Goal: Complete application form: Complete application form

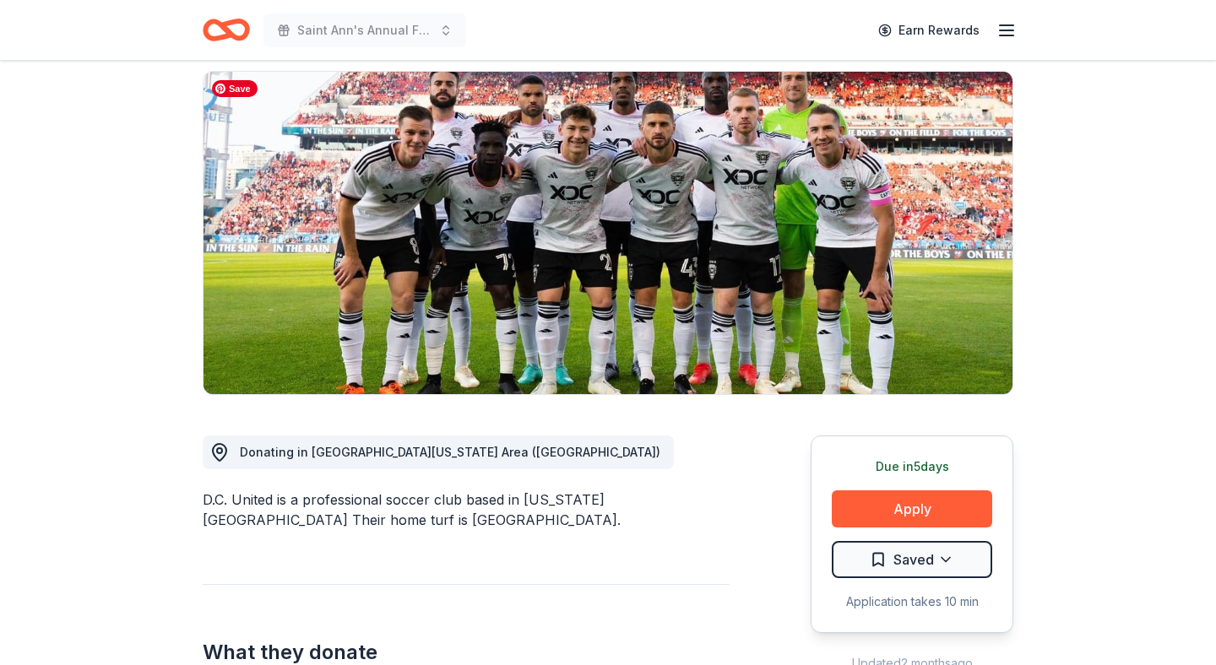
scroll to position [149, 0]
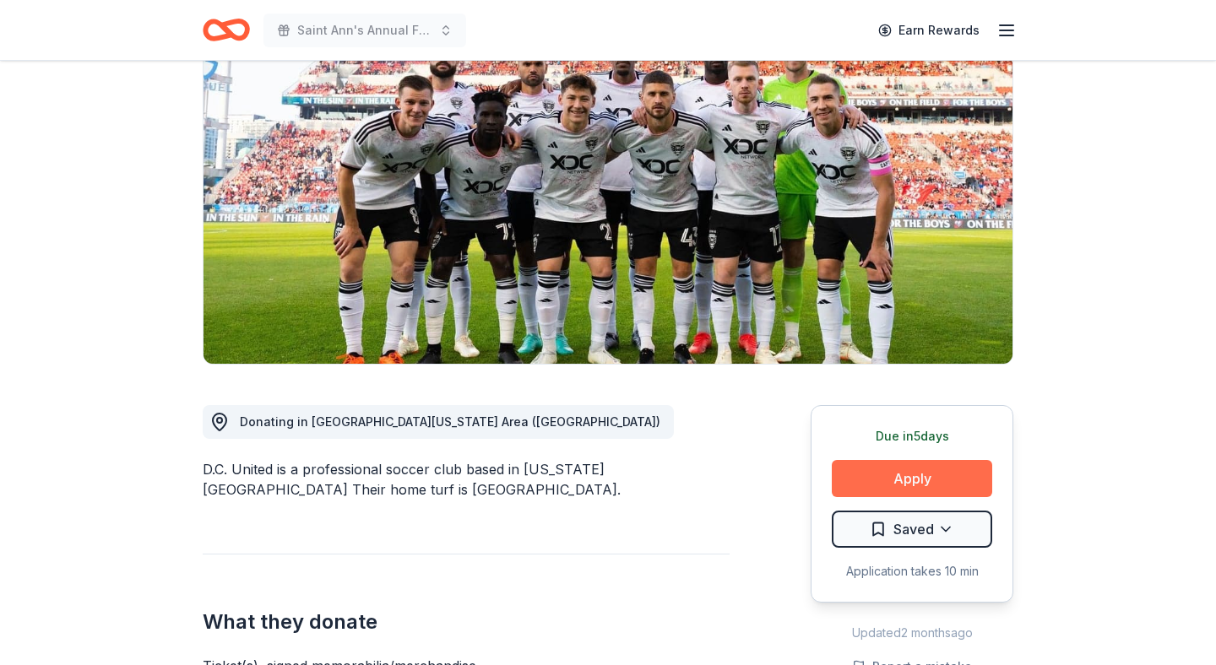
click at [871, 472] on button "Apply" at bounding box center [912, 478] width 160 height 37
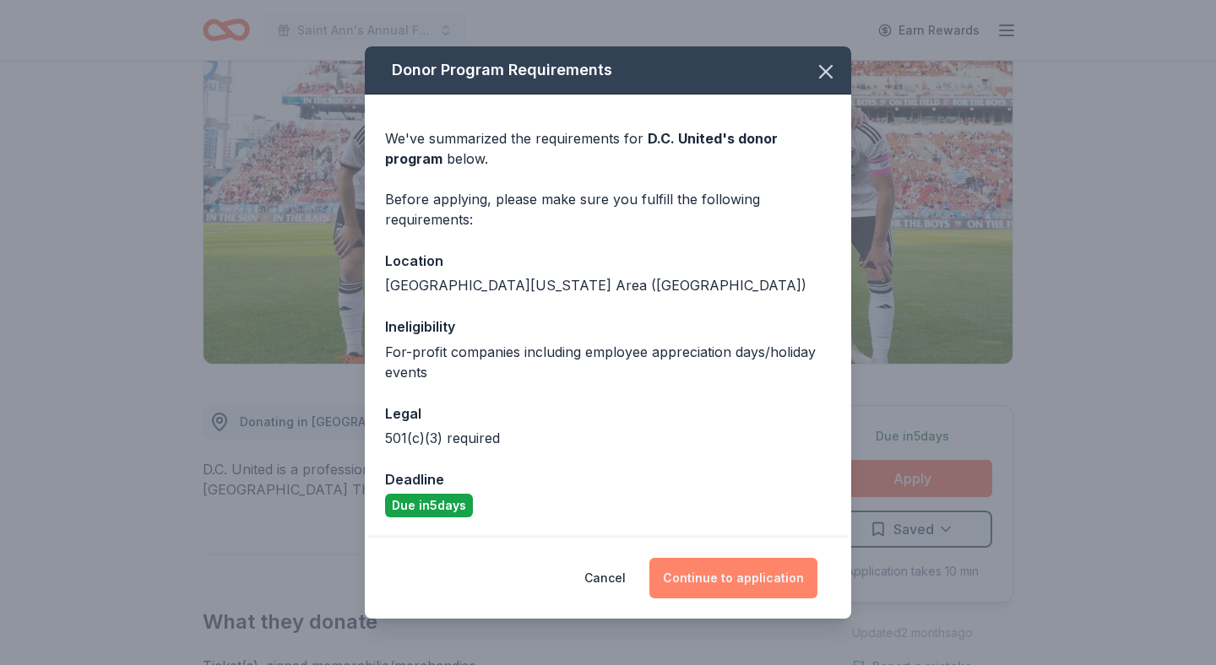
click at [746, 594] on button "Continue to application" at bounding box center [733, 578] width 168 height 41
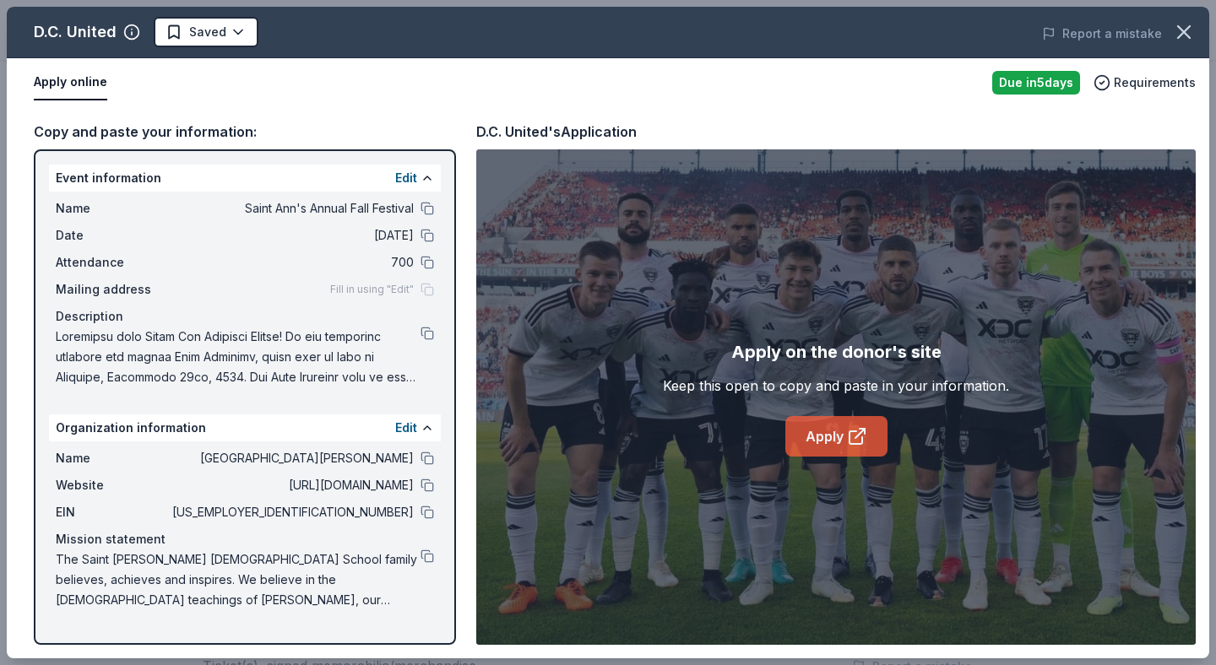
click at [834, 435] on link "Apply" at bounding box center [836, 436] width 102 height 41
click at [428, 515] on button at bounding box center [428, 513] width 14 height 14
click at [427, 555] on button at bounding box center [428, 557] width 14 height 14
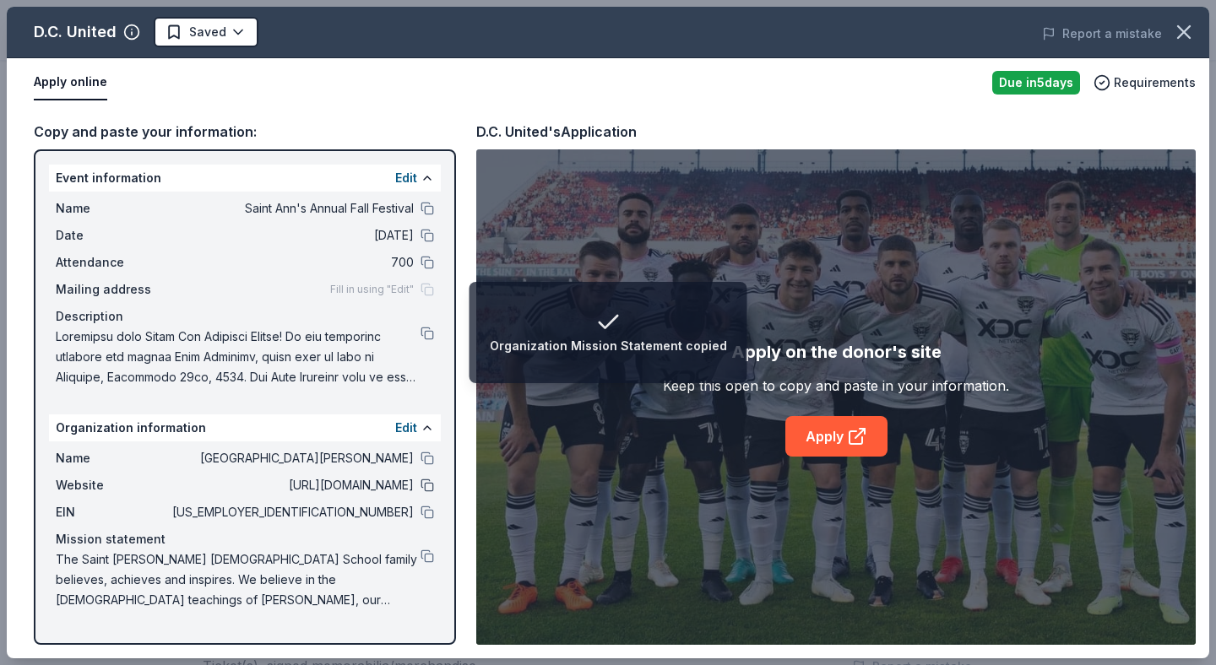
click at [425, 486] on button at bounding box center [428, 486] width 14 height 14
click at [428, 337] on button at bounding box center [428, 334] width 14 height 14
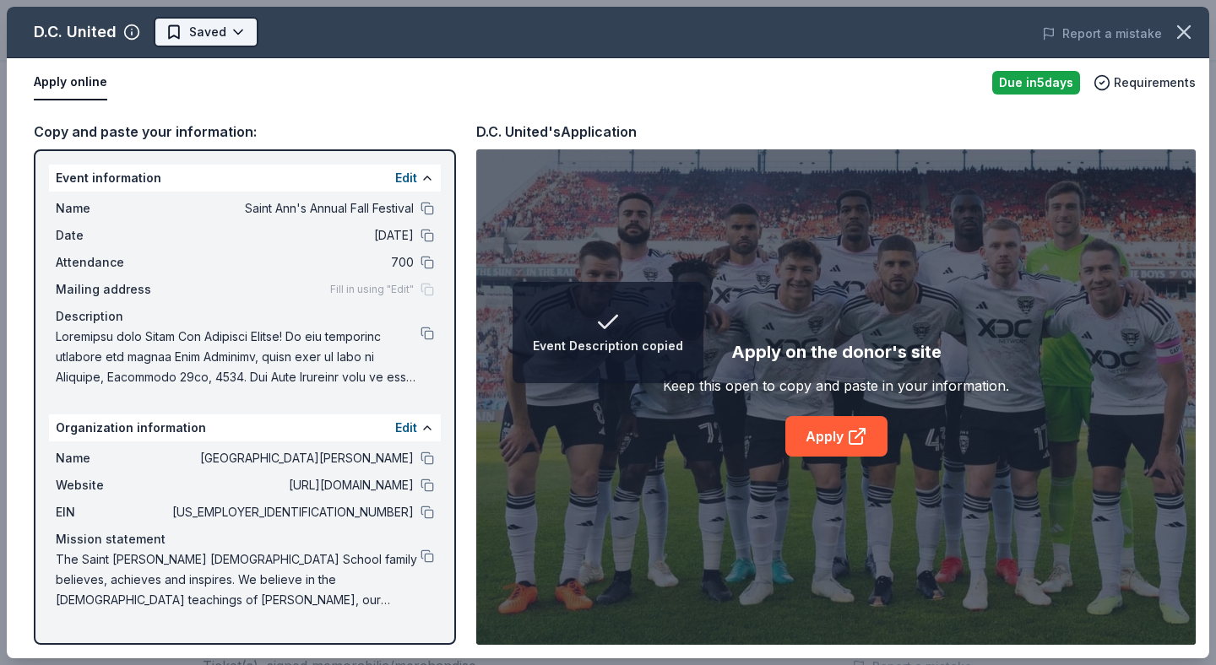
click at [228, 24] on html "Event Description copied Saint Ann's Annual Fall Festival Earn Rewards Due in 5…" at bounding box center [608, 183] width 1216 height 665
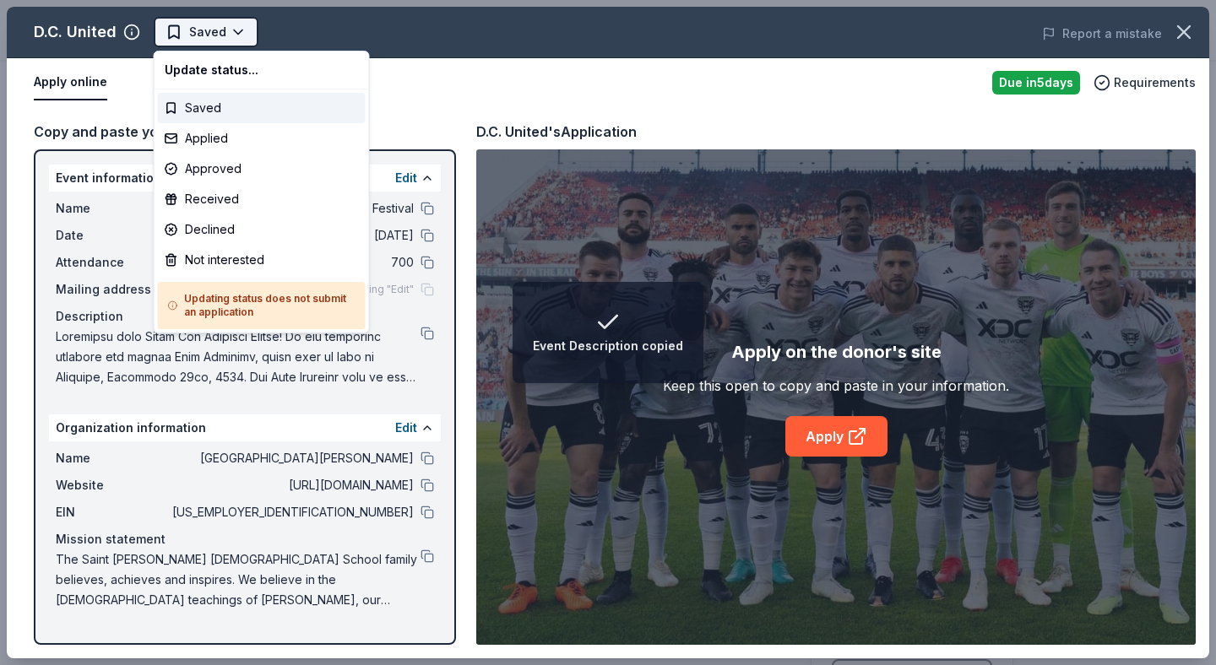
scroll to position [0, 0]
click at [205, 135] on div "Applied" at bounding box center [262, 138] width 208 height 30
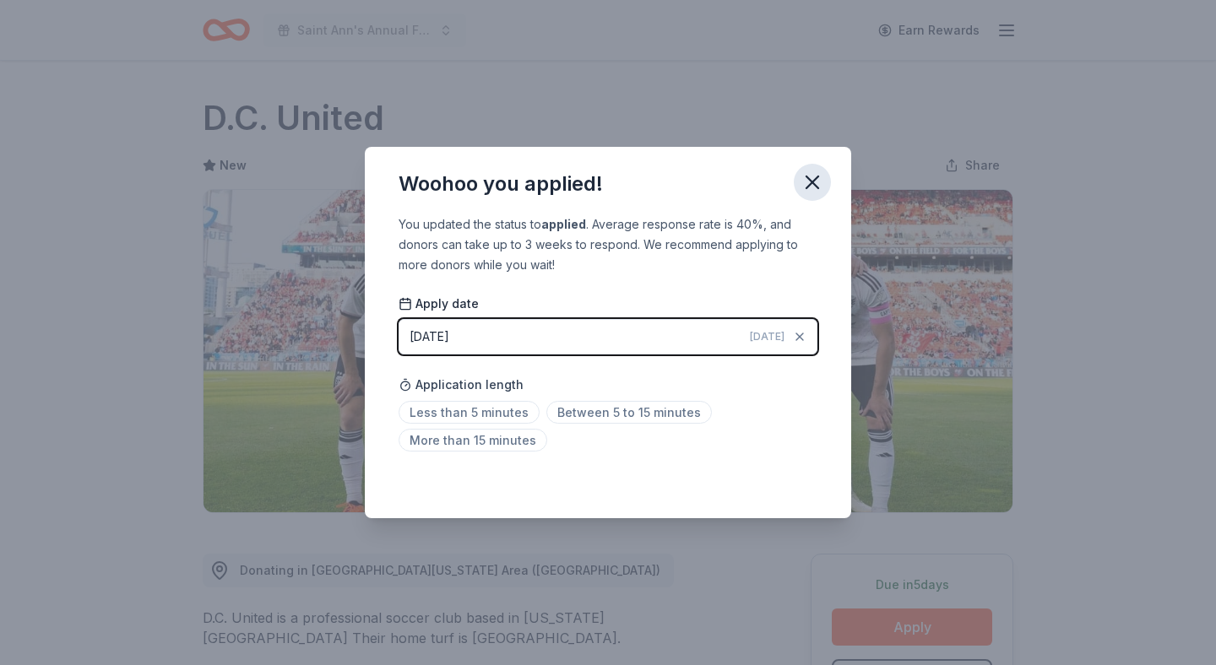
click at [817, 182] on icon "button" at bounding box center [812, 183] width 24 height 24
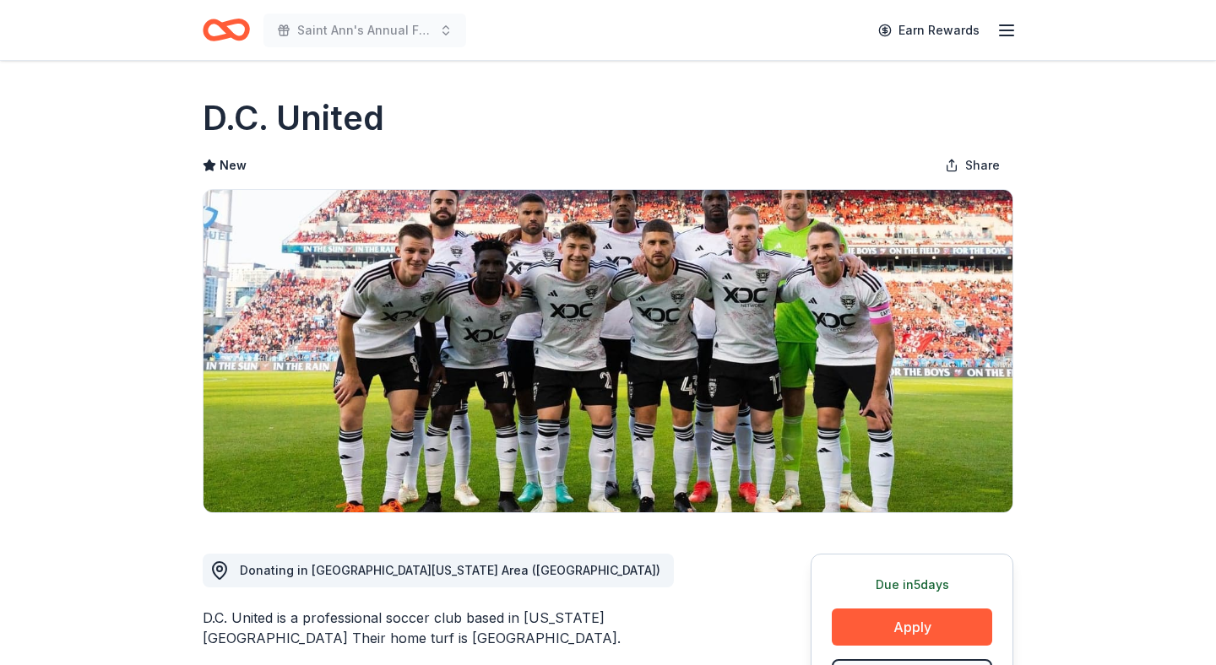
click at [231, 23] on icon "Home" at bounding box center [234, 29] width 26 height 17
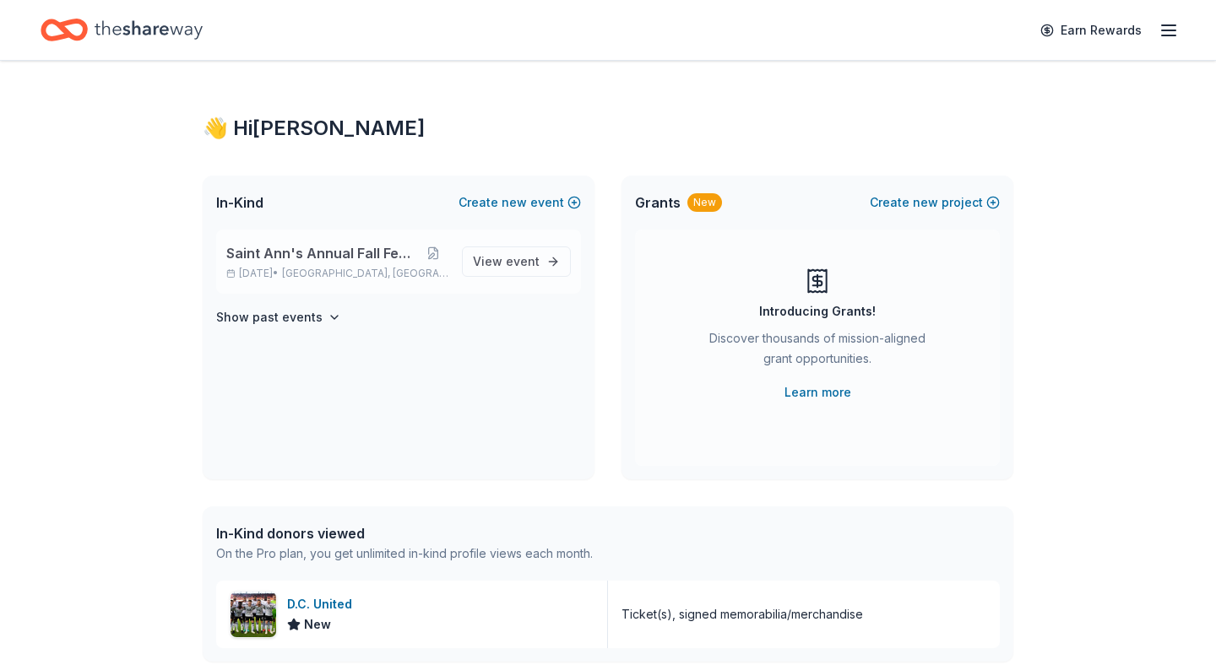
click at [313, 260] on span "Saint Ann's Annual Fall Festival" at bounding box center [321, 253] width 191 height 20
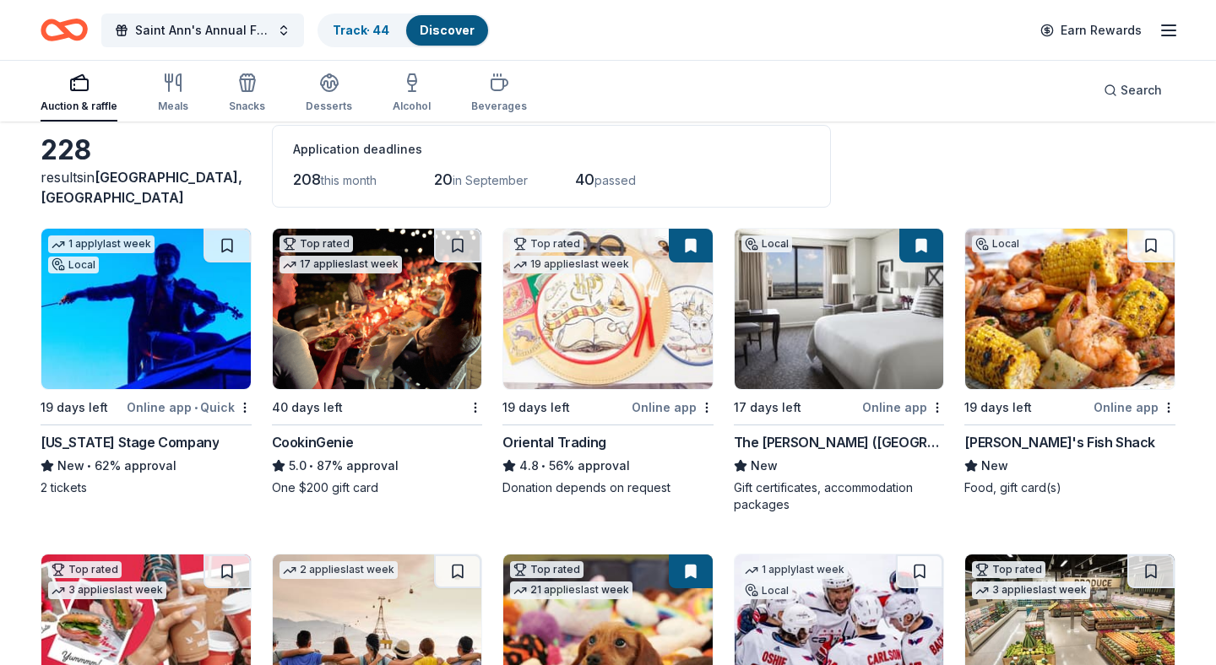
scroll to position [89, 0]
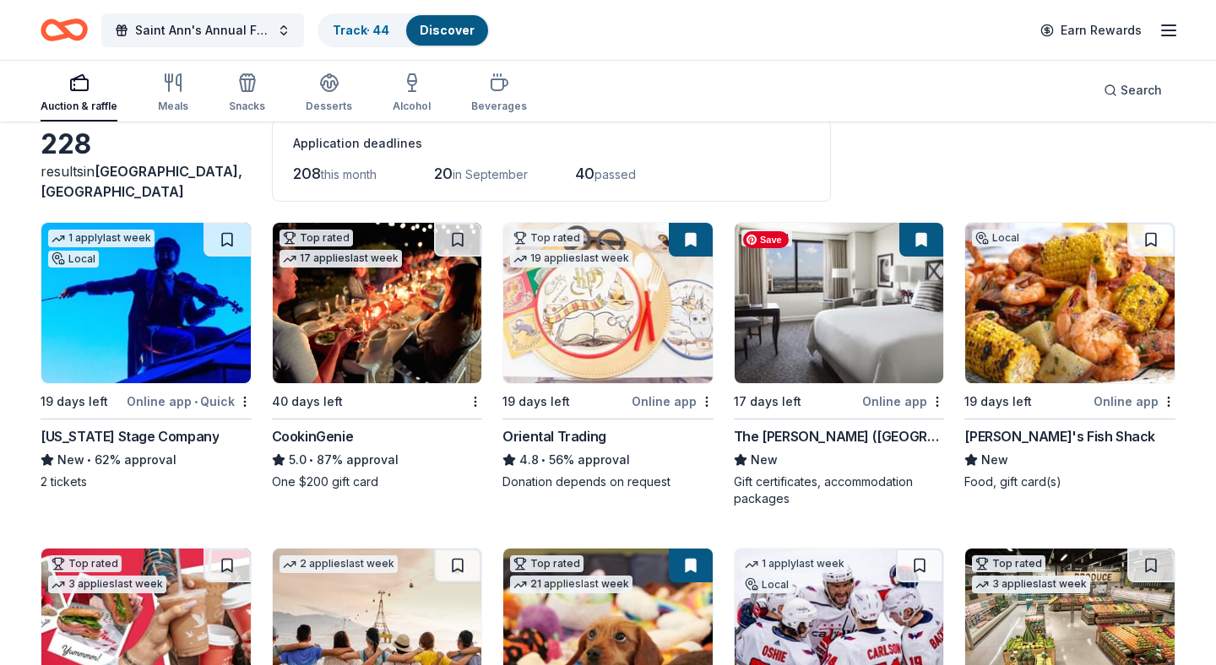
click at [858, 343] on img at bounding box center [839, 303] width 209 height 160
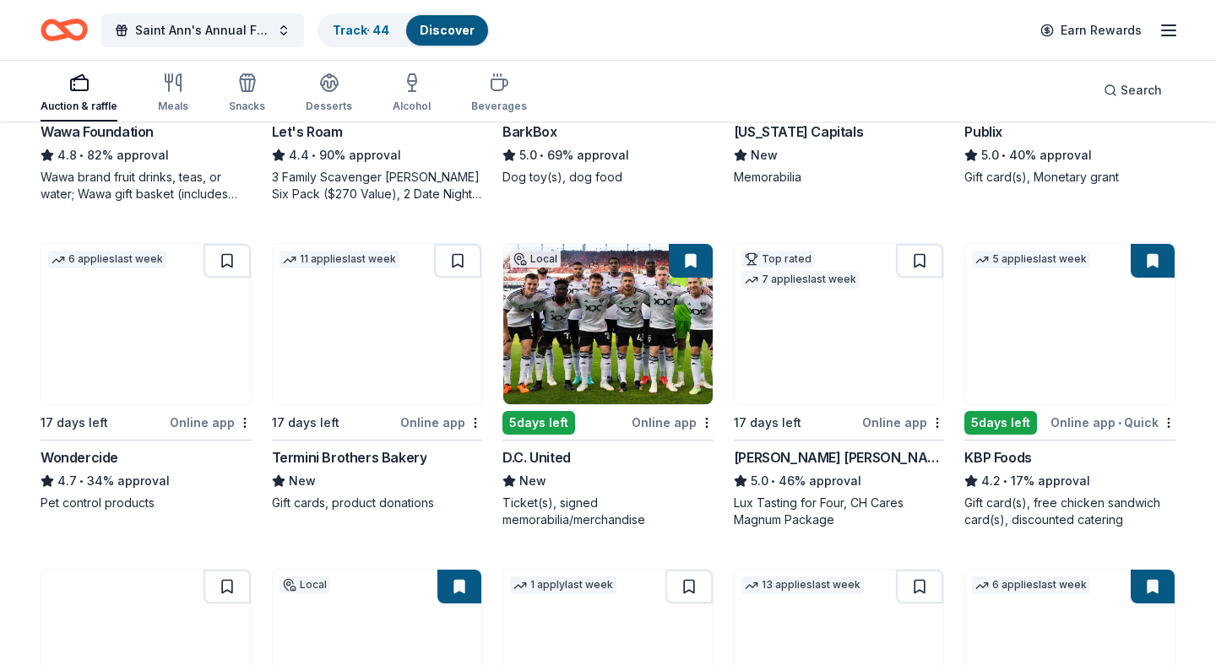
scroll to position [720, 0]
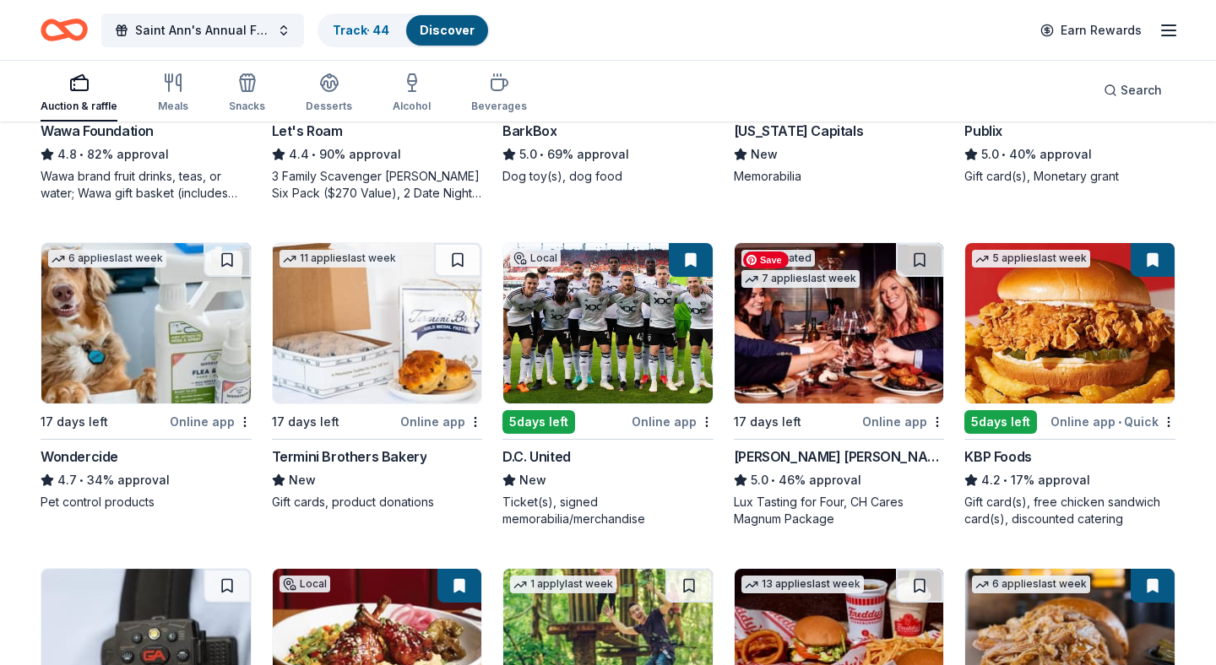
click at [872, 324] on img at bounding box center [839, 323] width 209 height 160
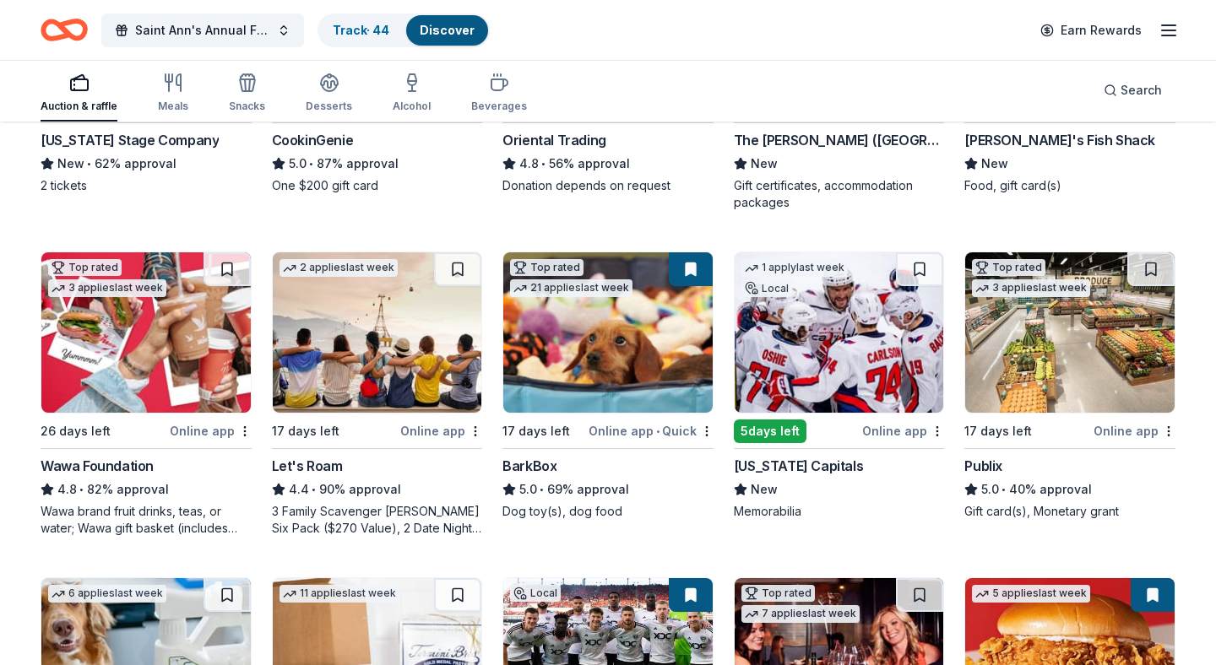
scroll to position [357, 0]
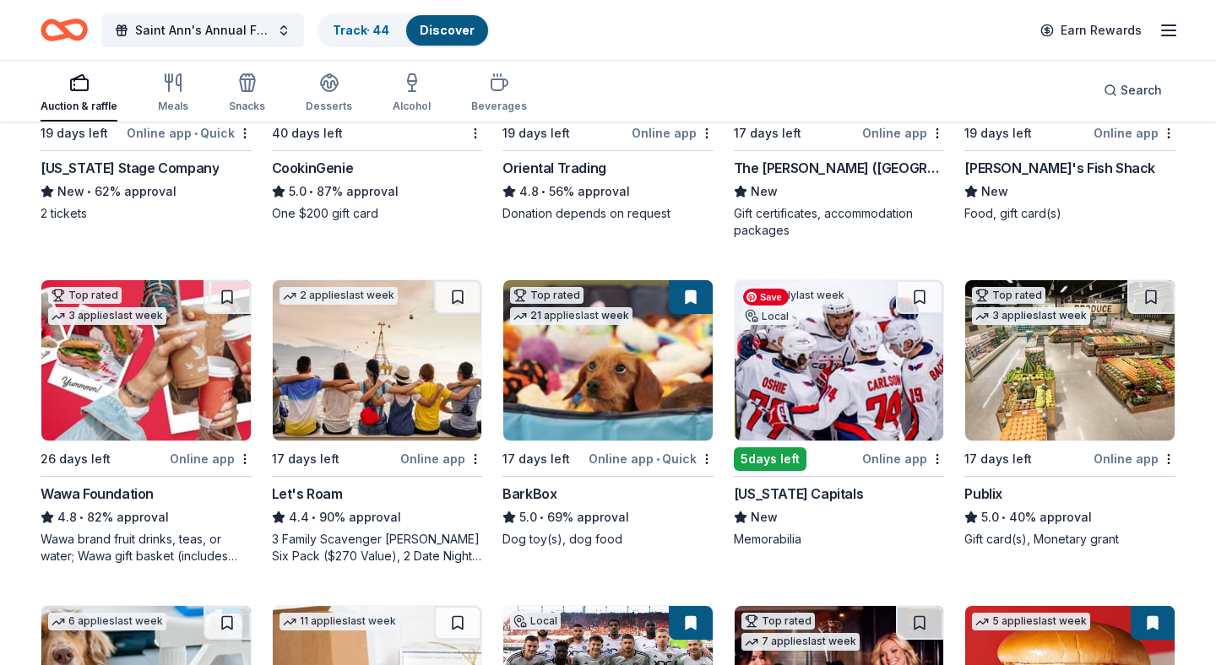
click at [851, 377] on img at bounding box center [839, 360] width 209 height 160
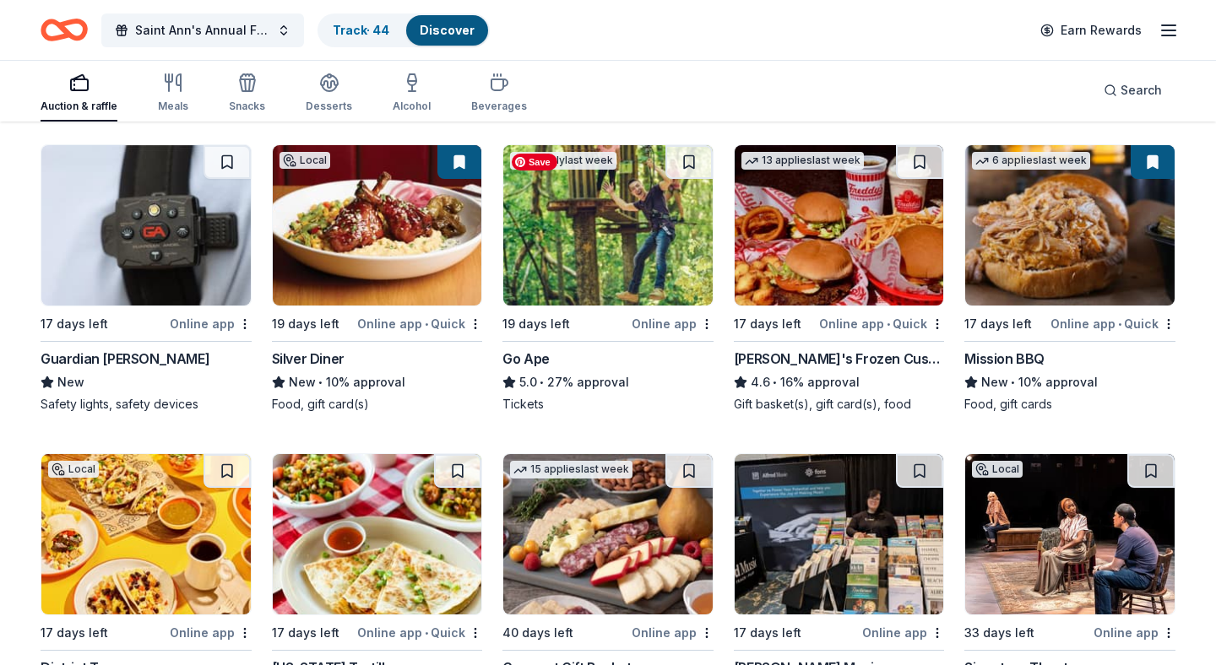
scroll to position [1381, 0]
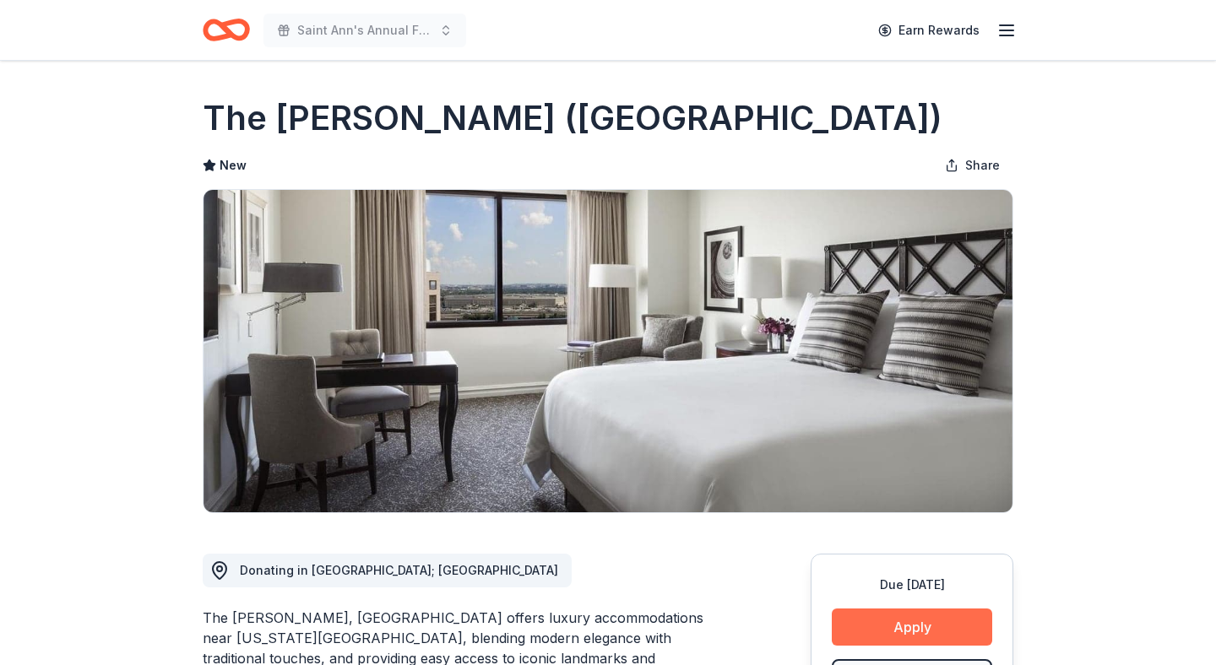
click at [948, 616] on button "Apply" at bounding box center [912, 627] width 160 height 37
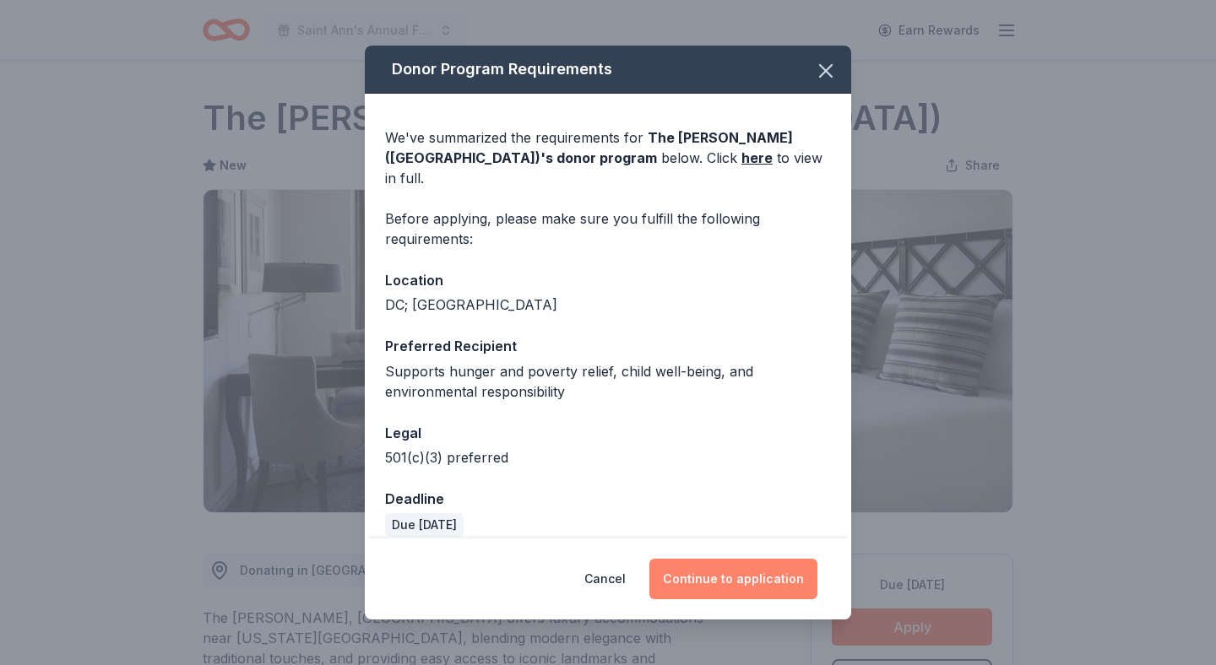
click at [711, 577] on button "Continue to application" at bounding box center [733, 579] width 168 height 41
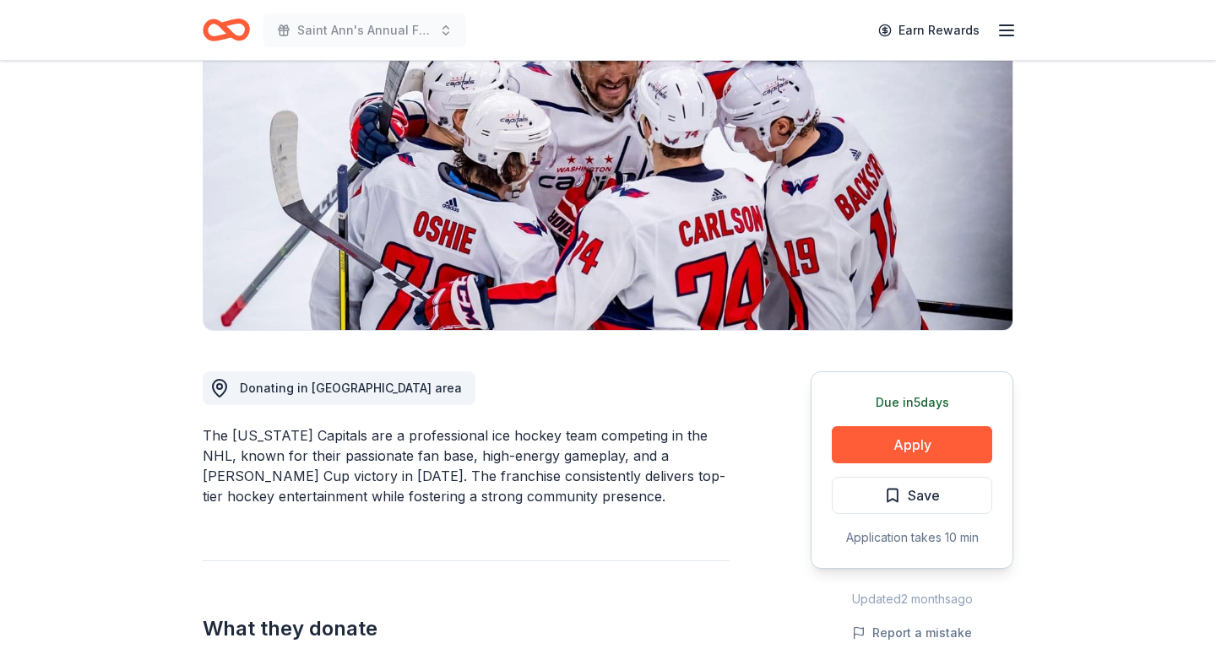
scroll to position [188, 0]
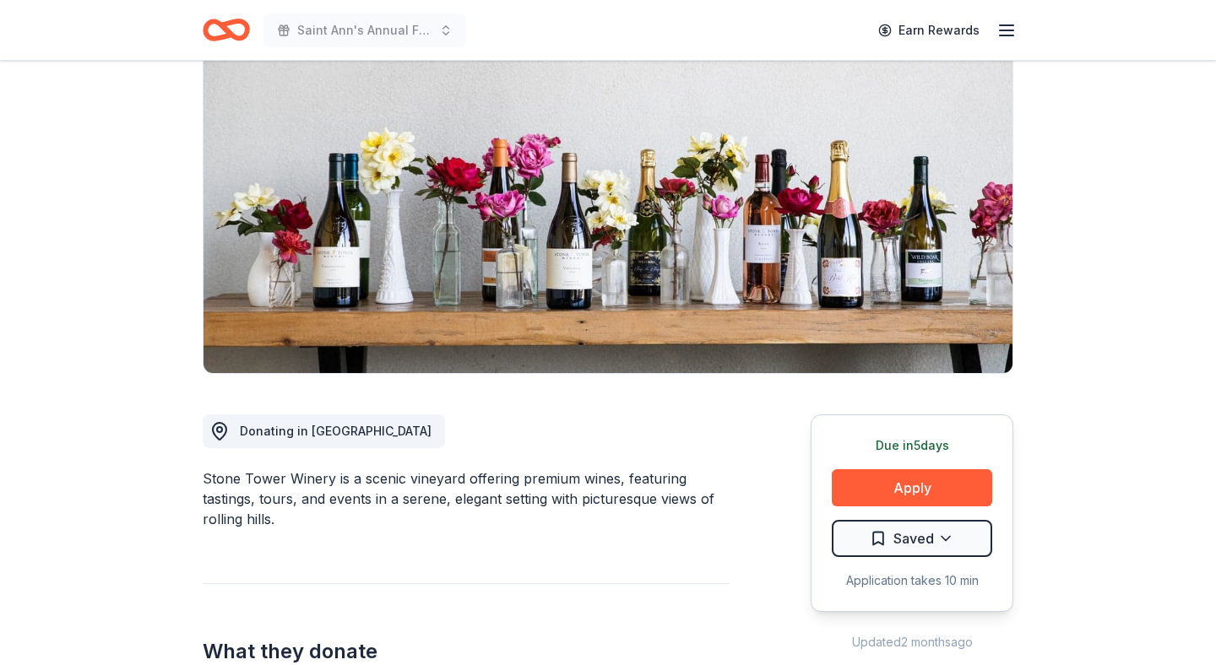
scroll to position [145, 0]
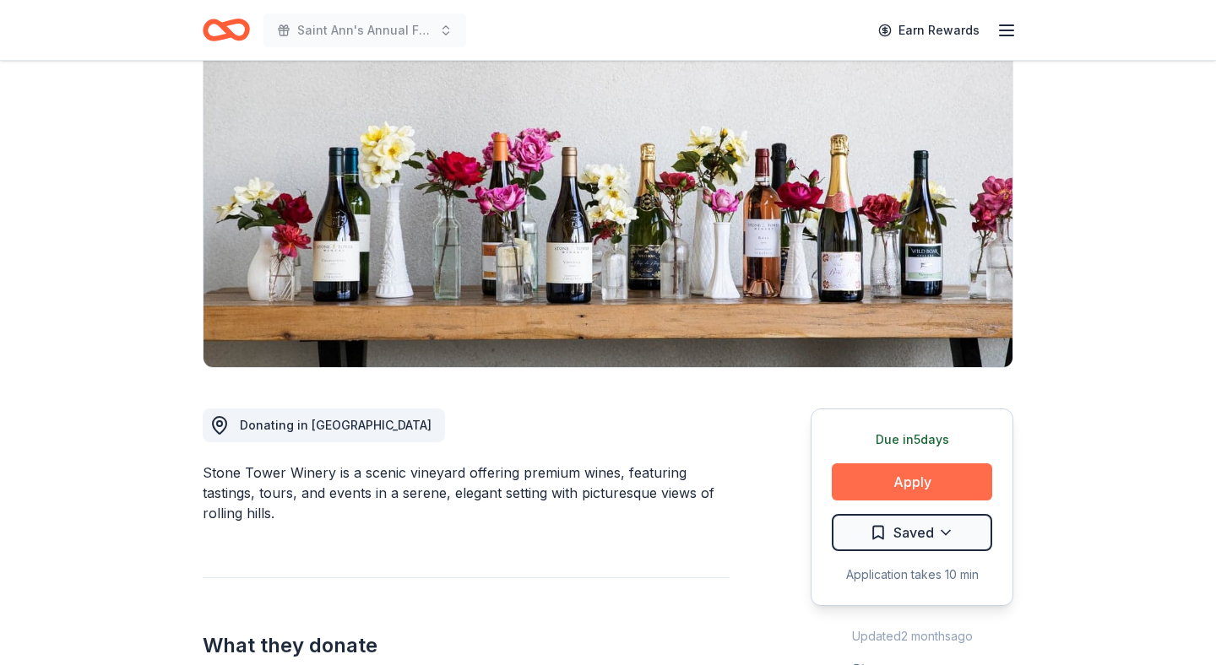
click at [868, 488] on button "Apply" at bounding box center [912, 482] width 160 height 37
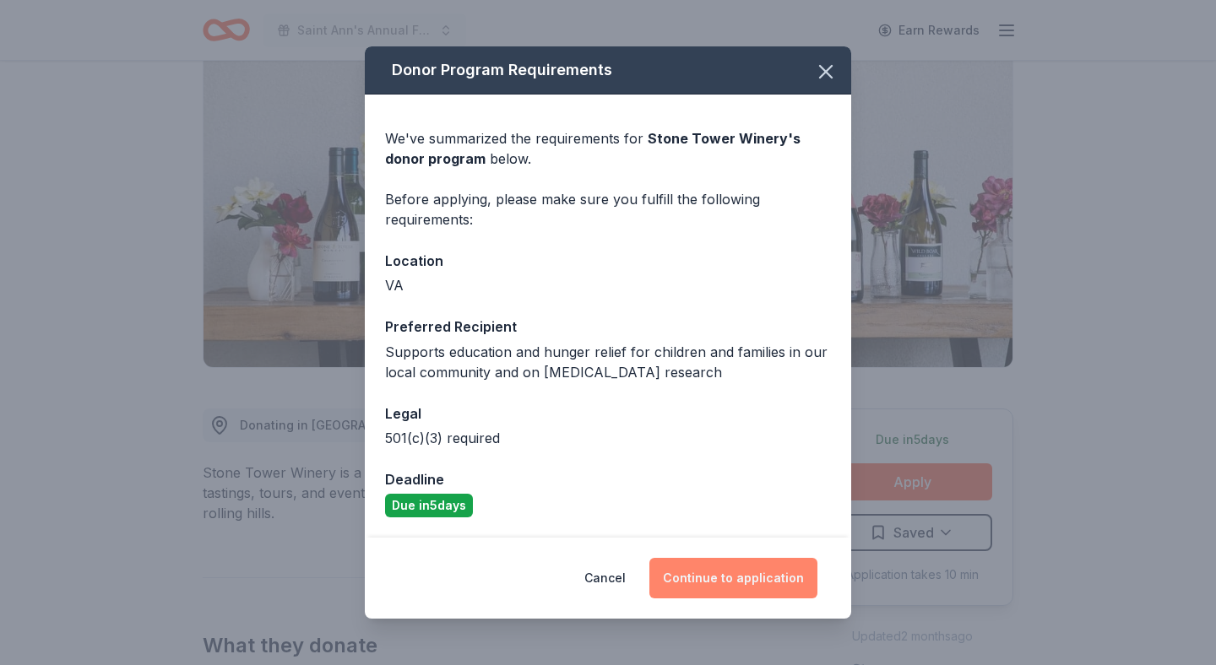
click at [734, 591] on button "Continue to application" at bounding box center [733, 578] width 168 height 41
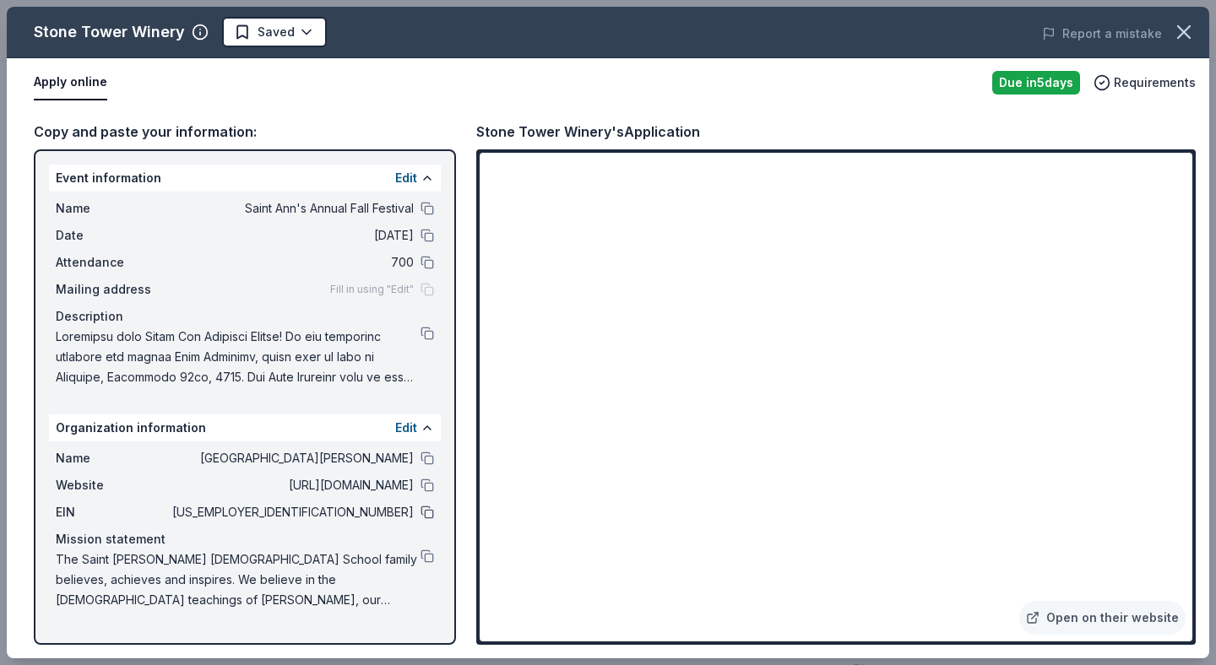
click at [428, 517] on button at bounding box center [428, 513] width 14 height 14
click at [425, 339] on button at bounding box center [428, 334] width 14 height 14
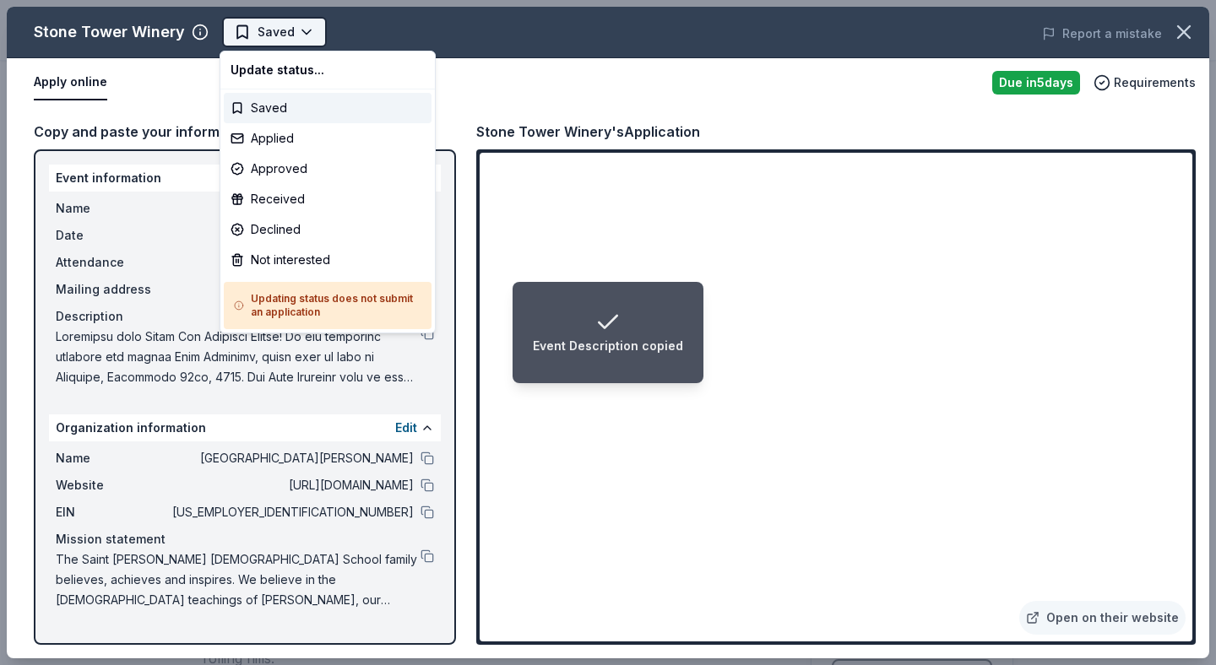
click at [311, 32] on body "Event Description copied Saint Ann's Annual Fall Festival Earn Rewards Due in 5…" at bounding box center [608, 332] width 1216 height 665
click at [258, 139] on div "Applied" at bounding box center [328, 138] width 208 height 30
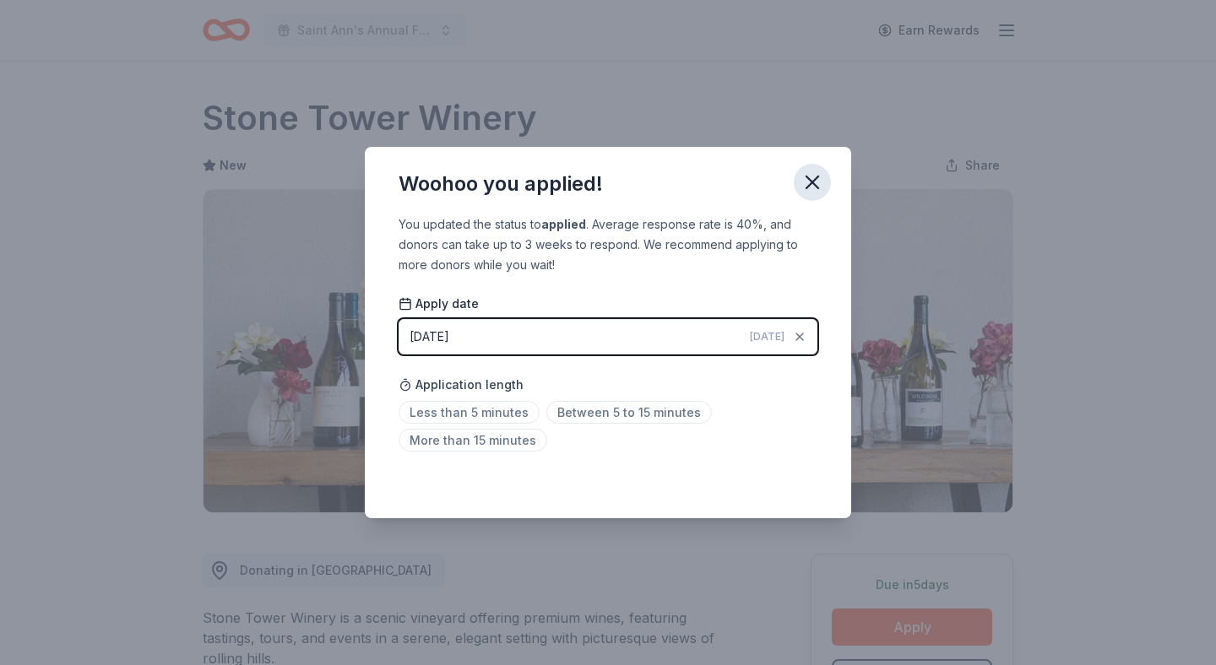
click at [806, 185] on icon "button" at bounding box center [812, 183] width 24 height 24
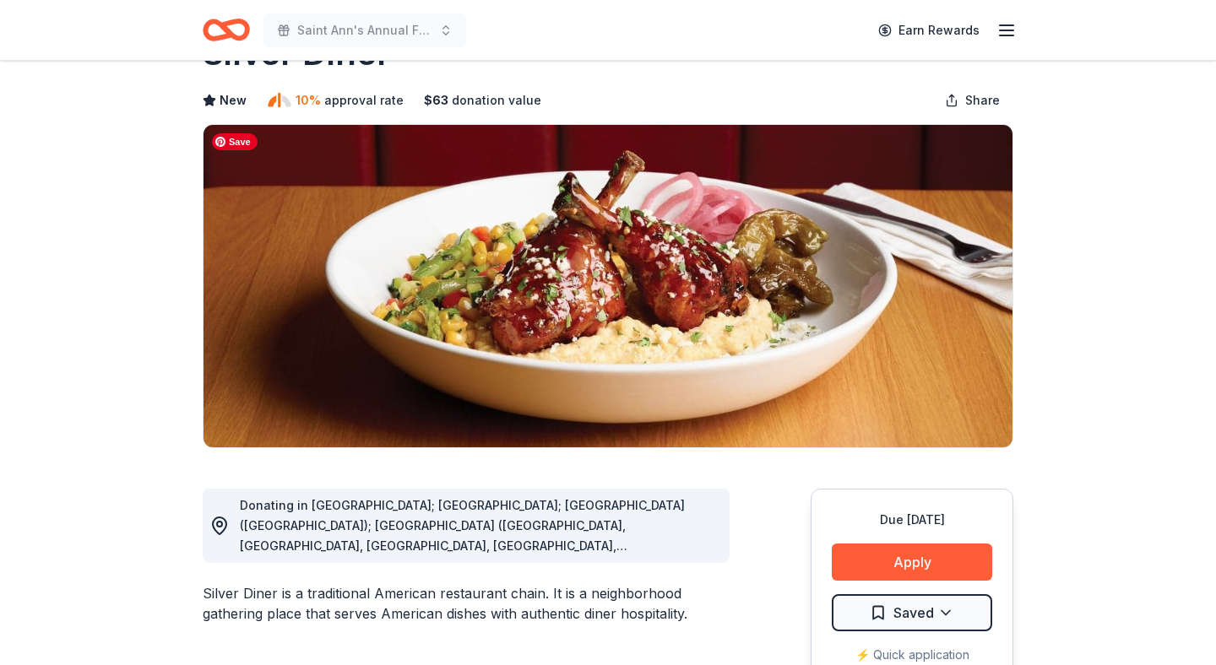
scroll to position [78, 0]
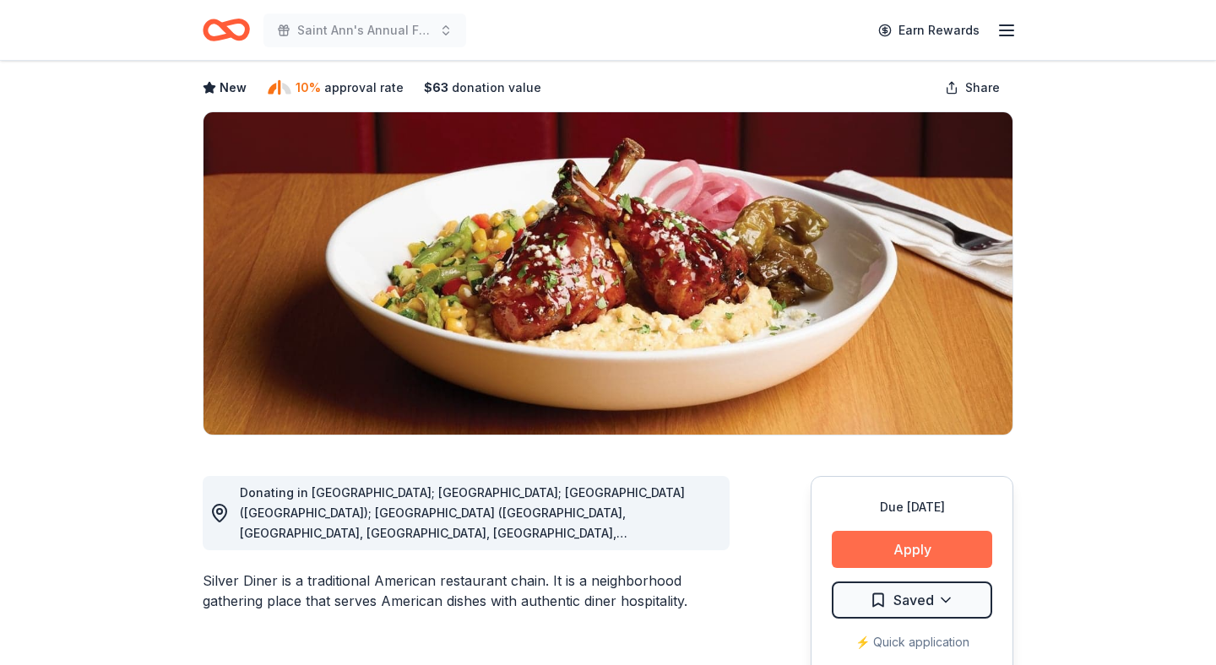
click at [868, 541] on button "Apply" at bounding box center [912, 549] width 160 height 37
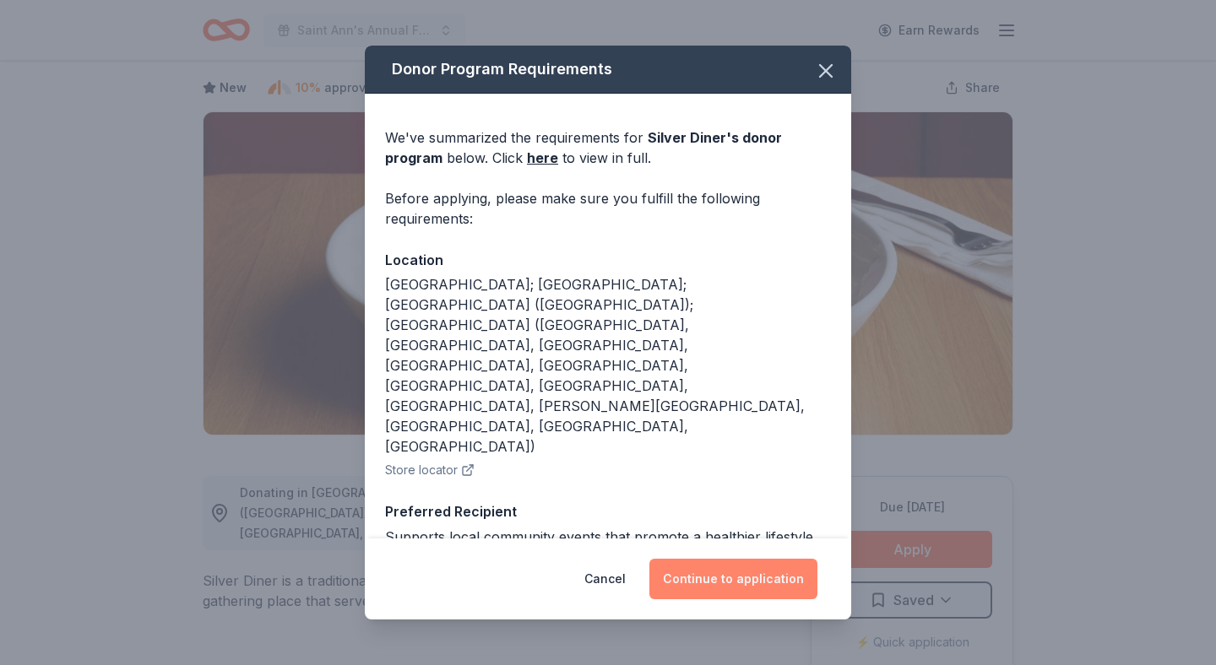
click at [691, 576] on button "Continue to application" at bounding box center [733, 579] width 168 height 41
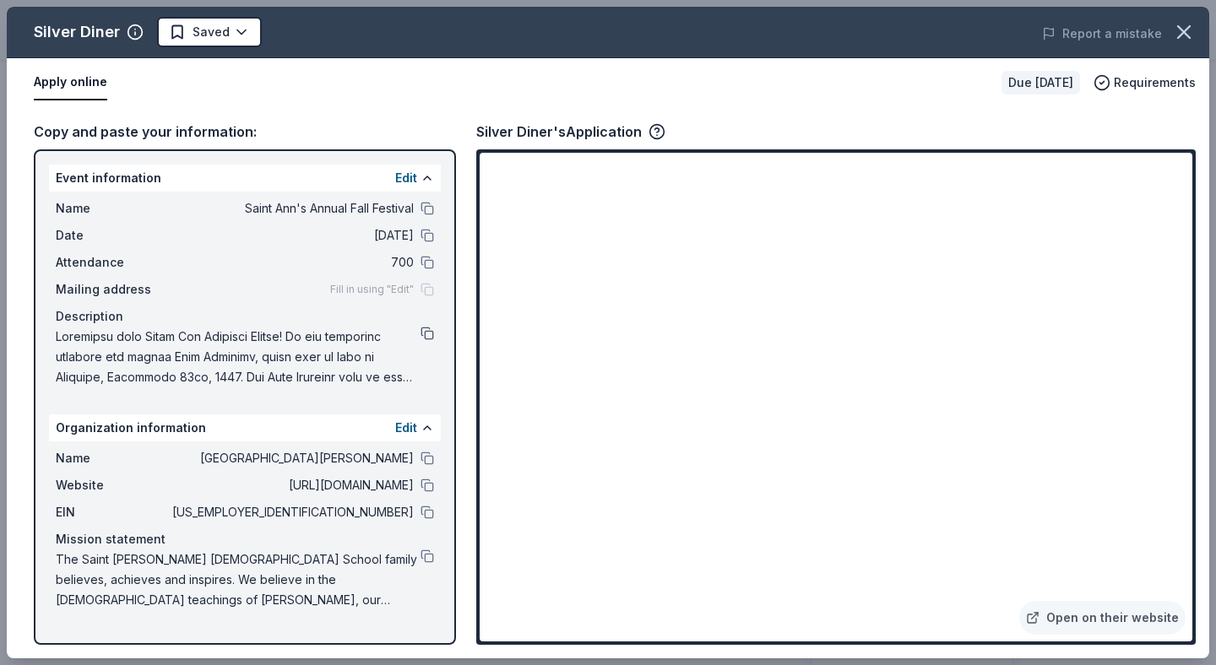
click at [430, 332] on button at bounding box center [428, 334] width 14 height 14
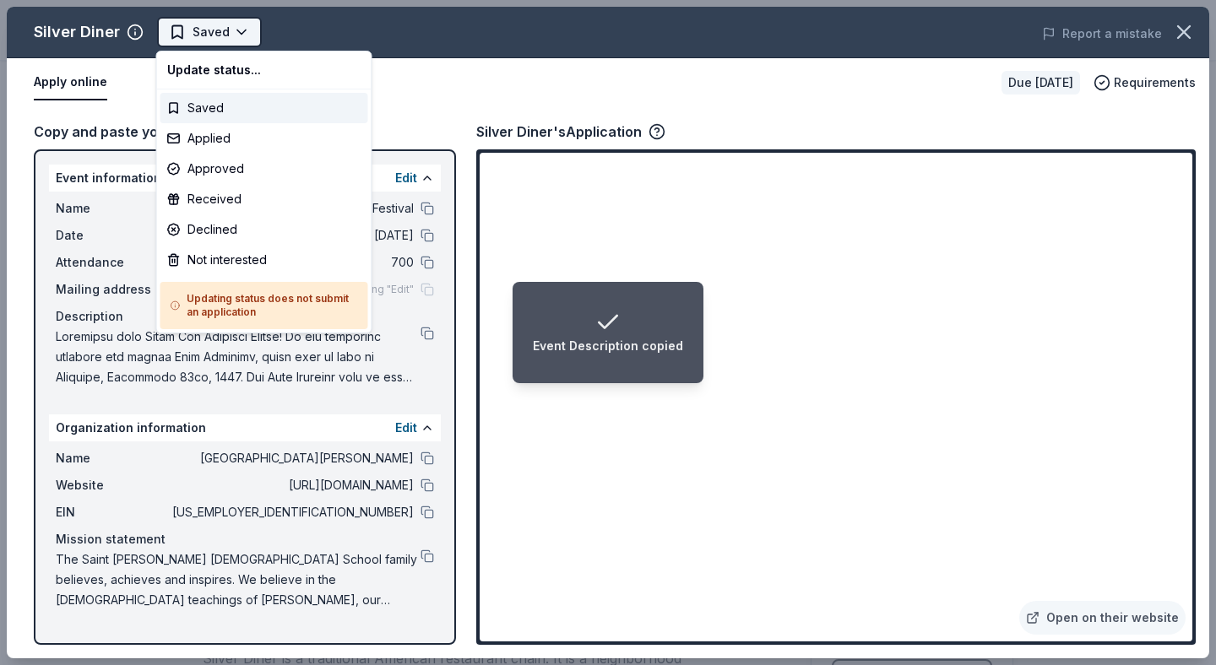
click at [238, 37] on html "Event Description copied Saint Ann's Annual Fall Festival Earn Rewards Due in 1…" at bounding box center [608, 332] width 1216 height 665
click at [210, 142] on div "Applied" at bounding box center [264, 138] width 208 height 30
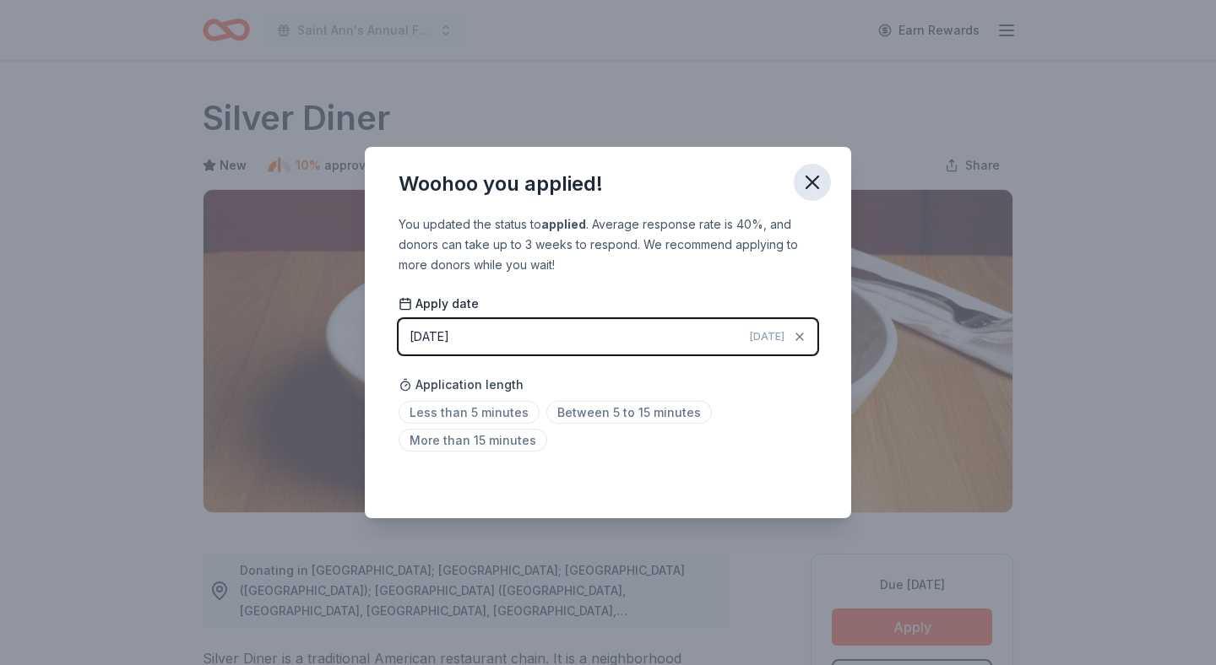
click at [817, 185] on icon "button" at bounding box center [812, 183] width 24 height 24
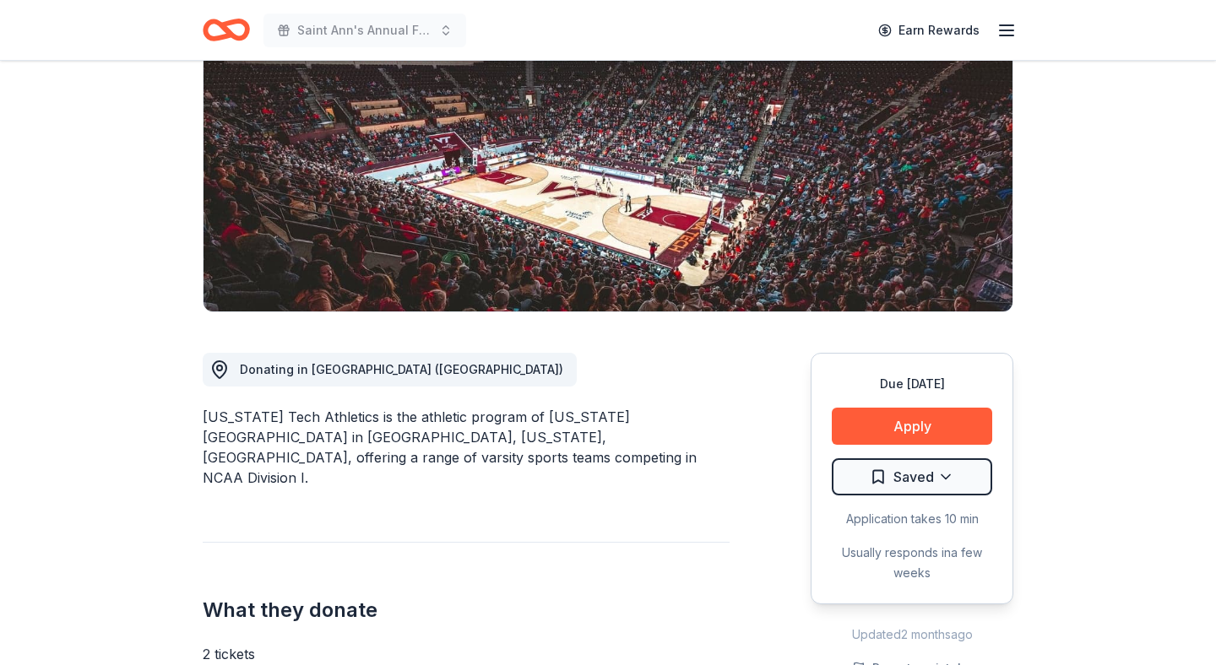
scroll to position [202, 0]
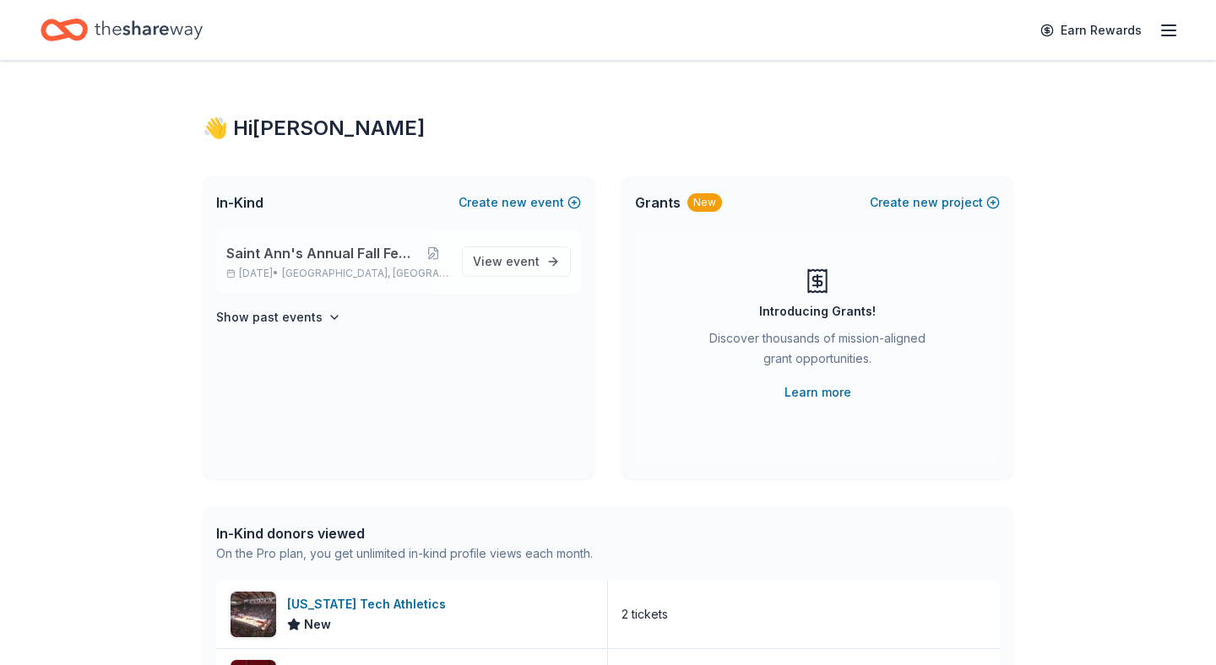
click at [316, 257] on span "Saint Ann's Annual Fall Festival" at bounding box center [321, 253] width 191 height 20
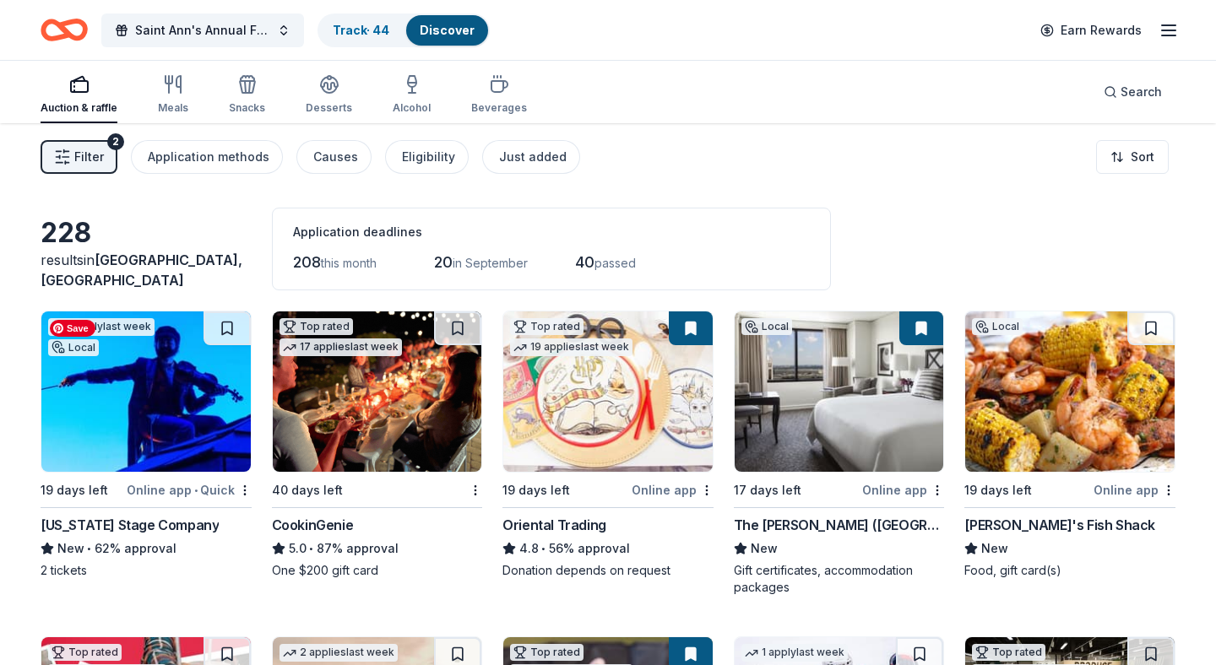
click at [201, 476] on div "1 apply last week Local 19 days left Online app • Quick [US_STATE] Stage Compan…" at bounding box center [146, 445] width 211 height 269
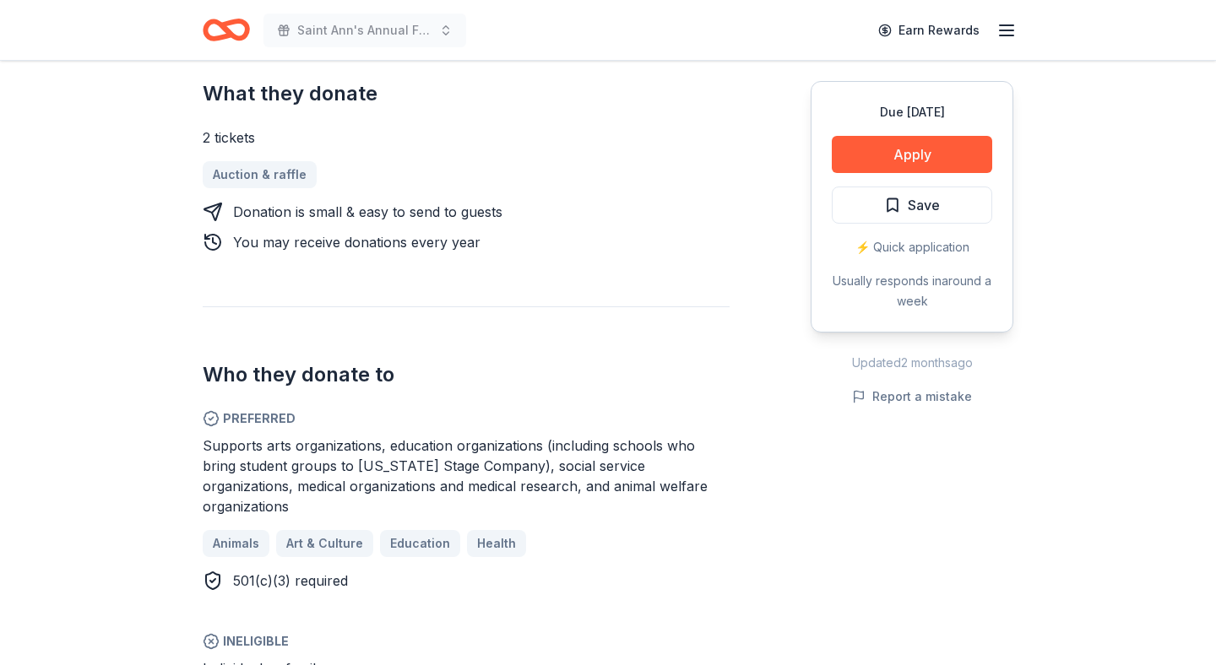
scroll to position [689, 0]
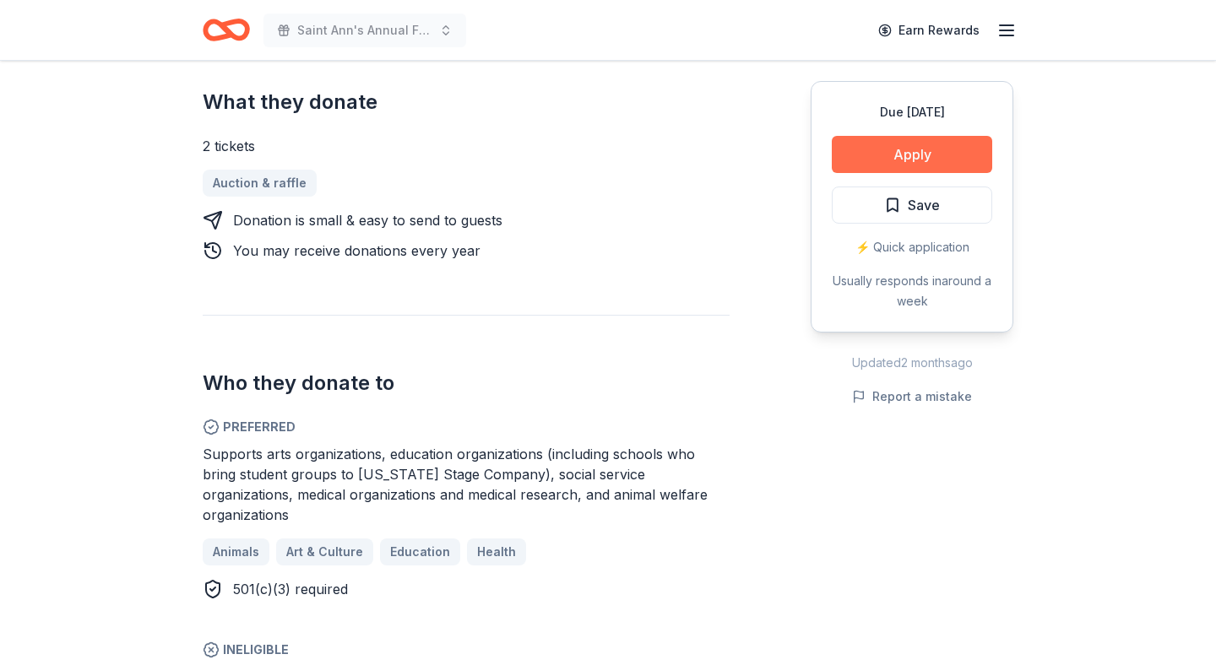
click at [942, 151] on button "Apply" at bounding box center [912, 154] width 160 height 37
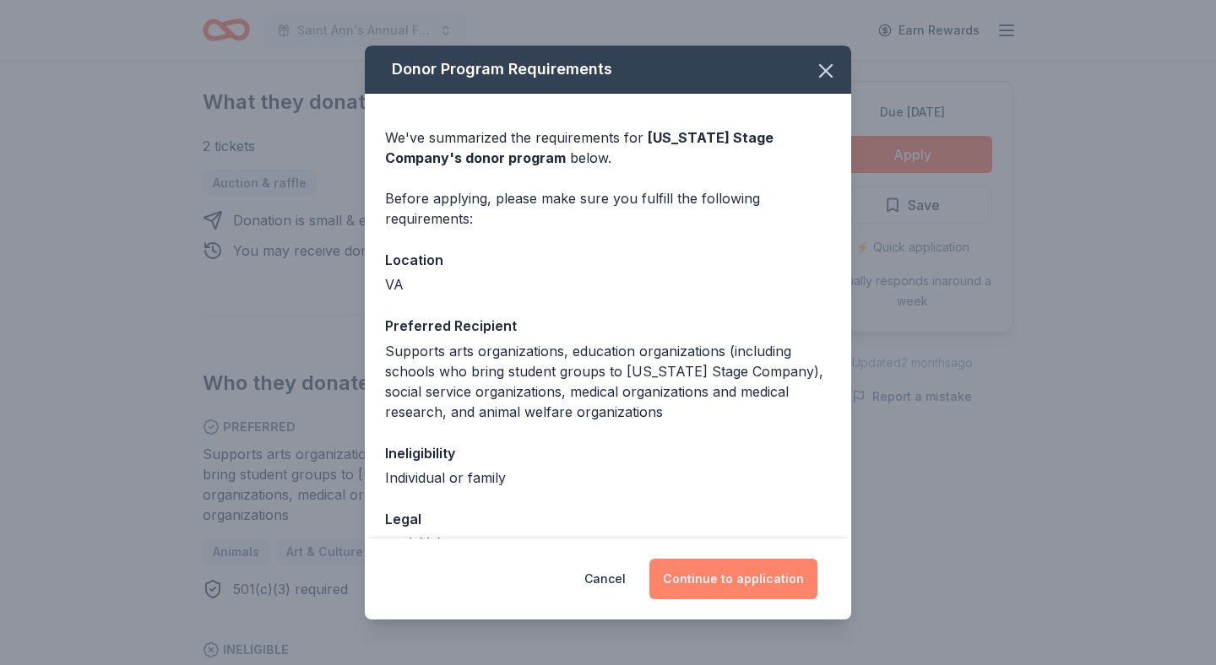
click at [753, 586] on button "Continue to application" at bounding box center [733, 579] width 168 height 41
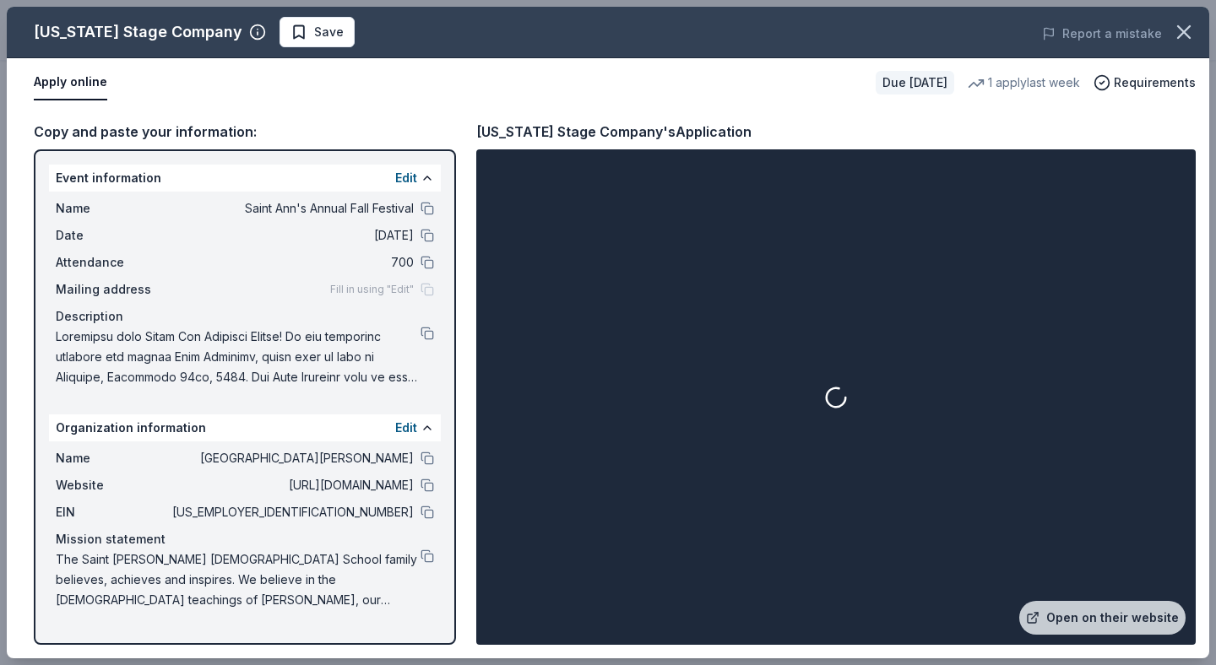
click at [429, 528] on div "Name [GEOGRAPHIC_DATA][PERSON_NAME][DEMOGRAPHIC_DATA] Website [URL][DOMAIN_NAME…" at bounding box center [245, 530] width 392 height 176
click at [430, 511] on button at bounding box center [428, 513] width 14 height 14
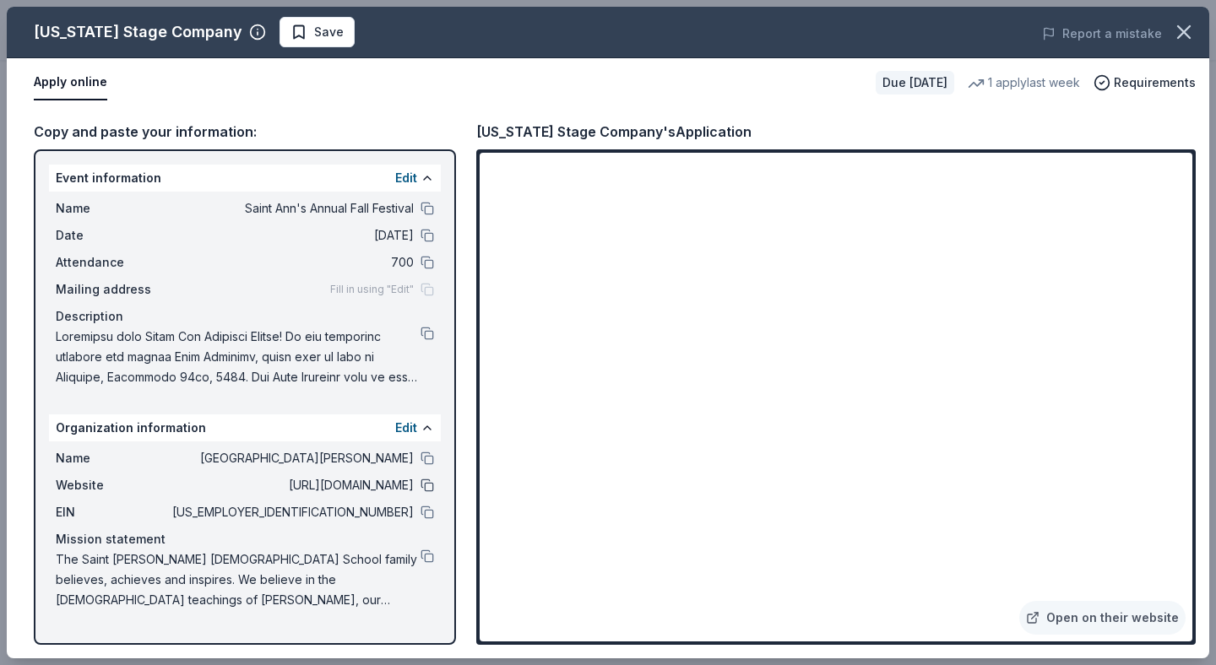
click at [426, 490] on button at bounding box center [428, 486] width 14 height 14
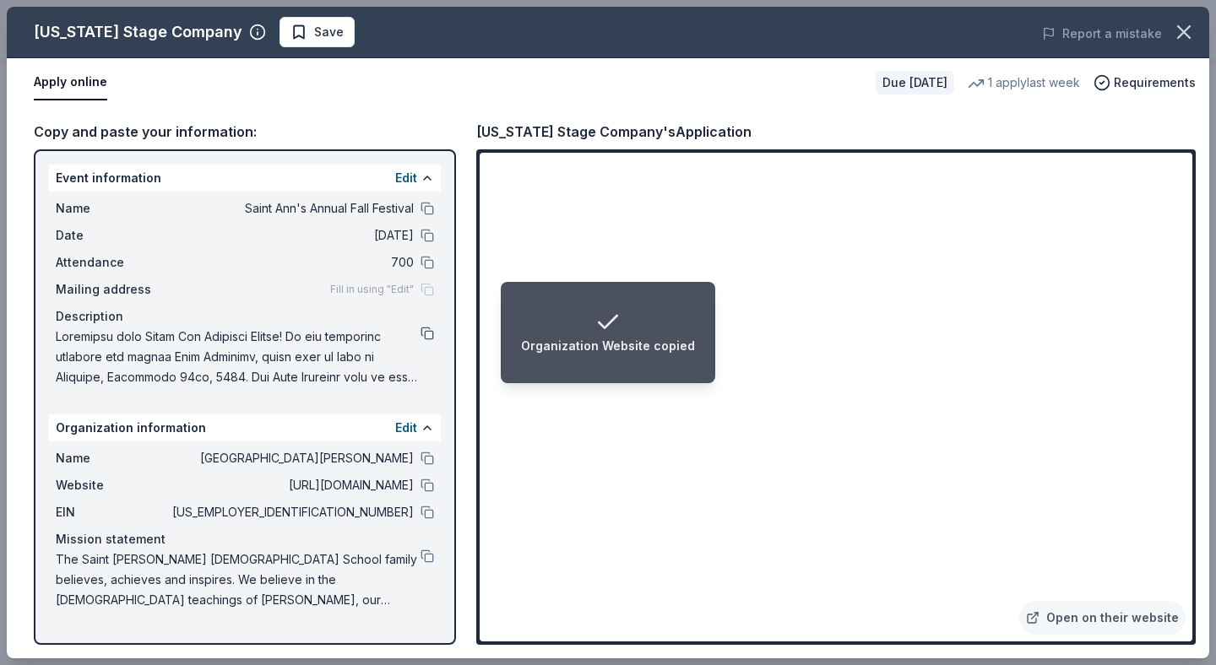
click at [430, 332] on button at bounding box center [428, 334] width 14 height 14
click at [428, 513] on button at bounding box center [428, 513] width 14 height 14
click at [429, 205] on button at bounding box center [428, 209] width 14 height 14
click at [428, 335] on button at bounding box center [428, 334] width 14 height 14
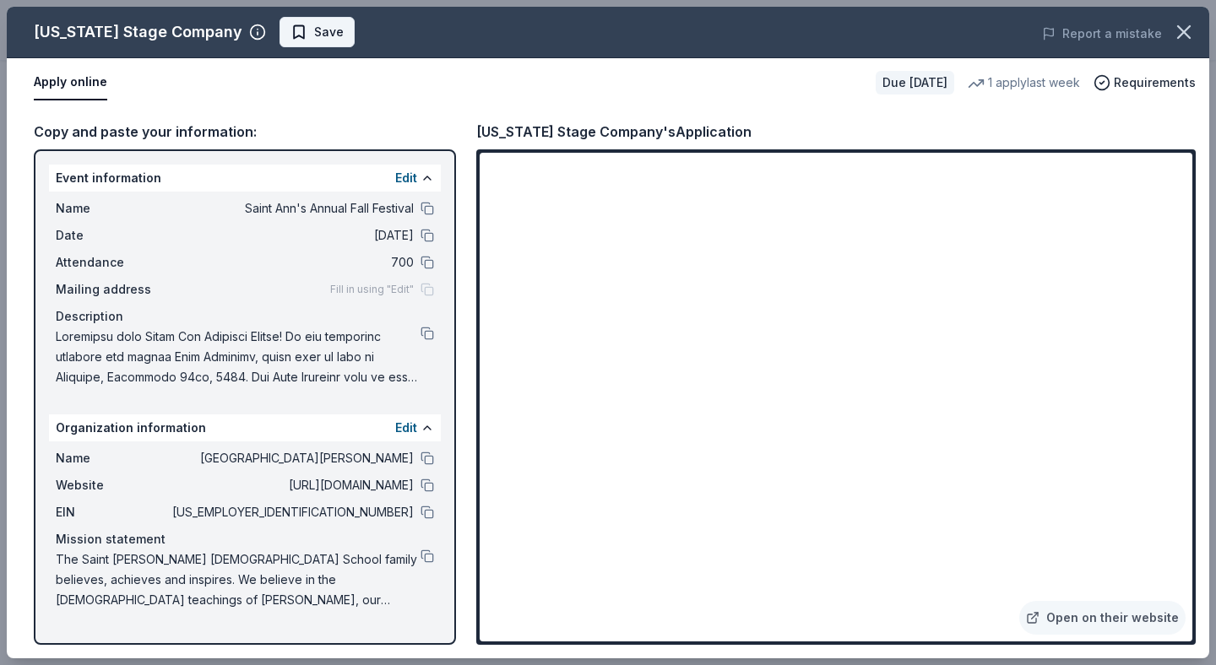
click at [314, 30] on span "Save" at bounding box center [329, 32] width 30 height 20
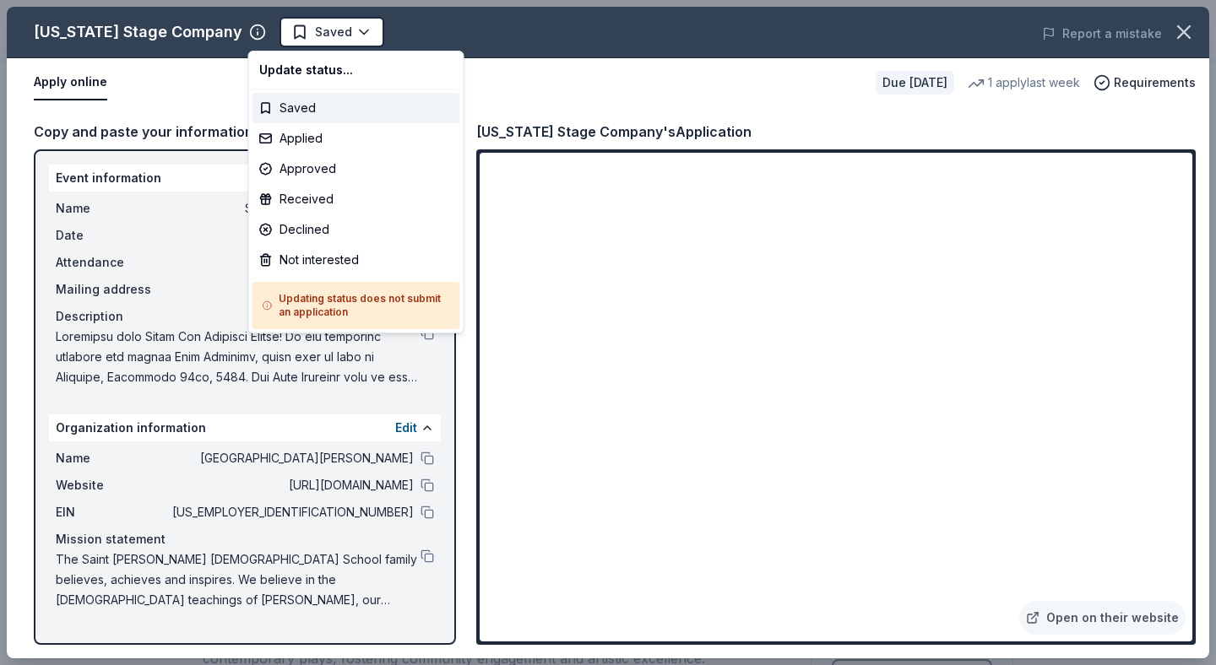
click at [290, 30] on body "Saint Ann's Annual Fall Festival Earn Rewards Due [DATE] Share [US_STATE] Stage…" at bounding box center [608, 332] width 1216 height 665
click at [301, 136] on div "Applied" at bounding box center [356, 138] width 208 height 30
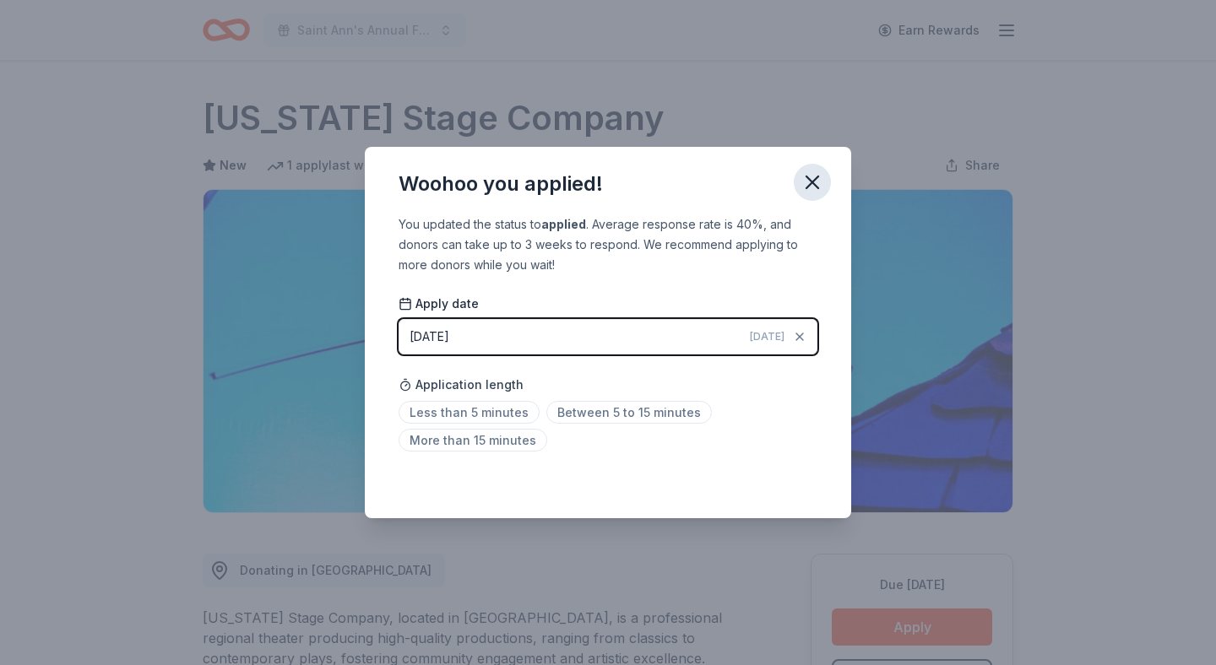
click at [809, 171] on icon "button" at bounding box center [812, 183] width 24 height 24
